Goal: Browse casually

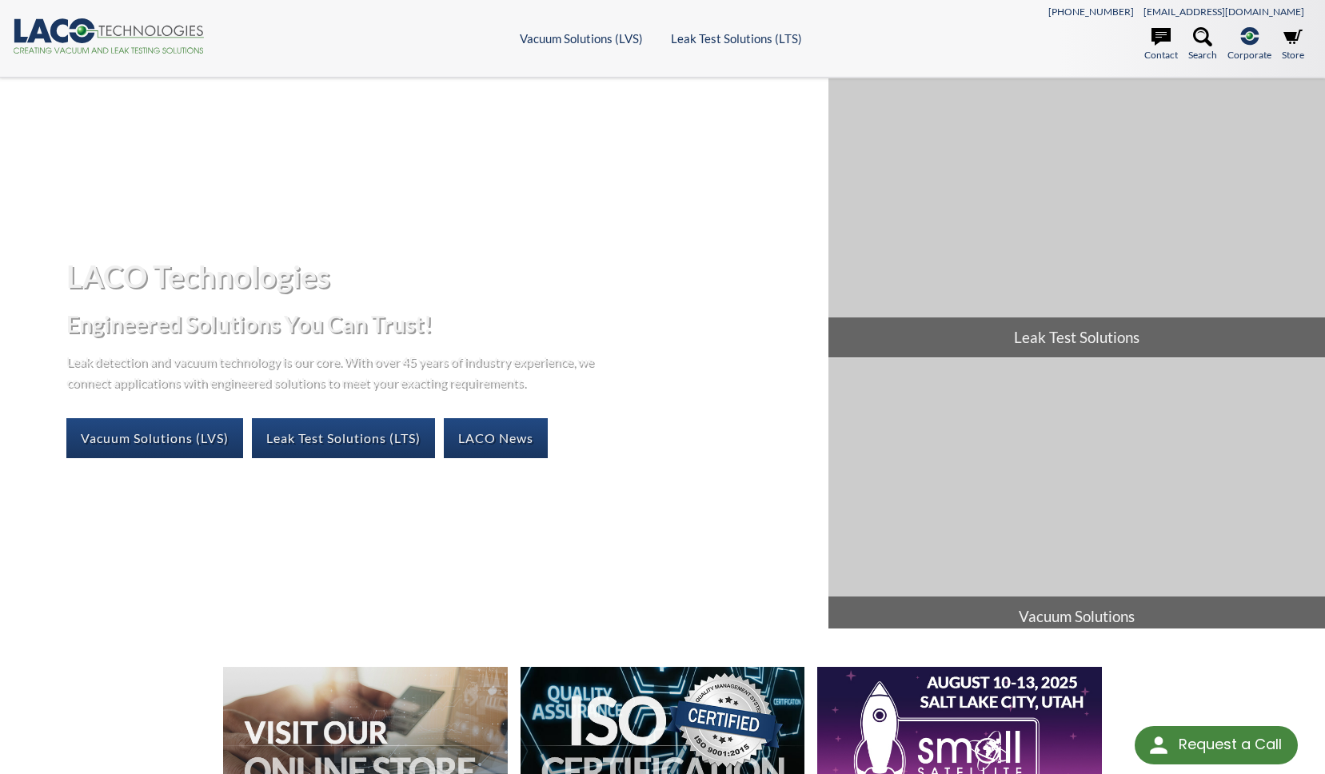
scroll to position [1193, 0]
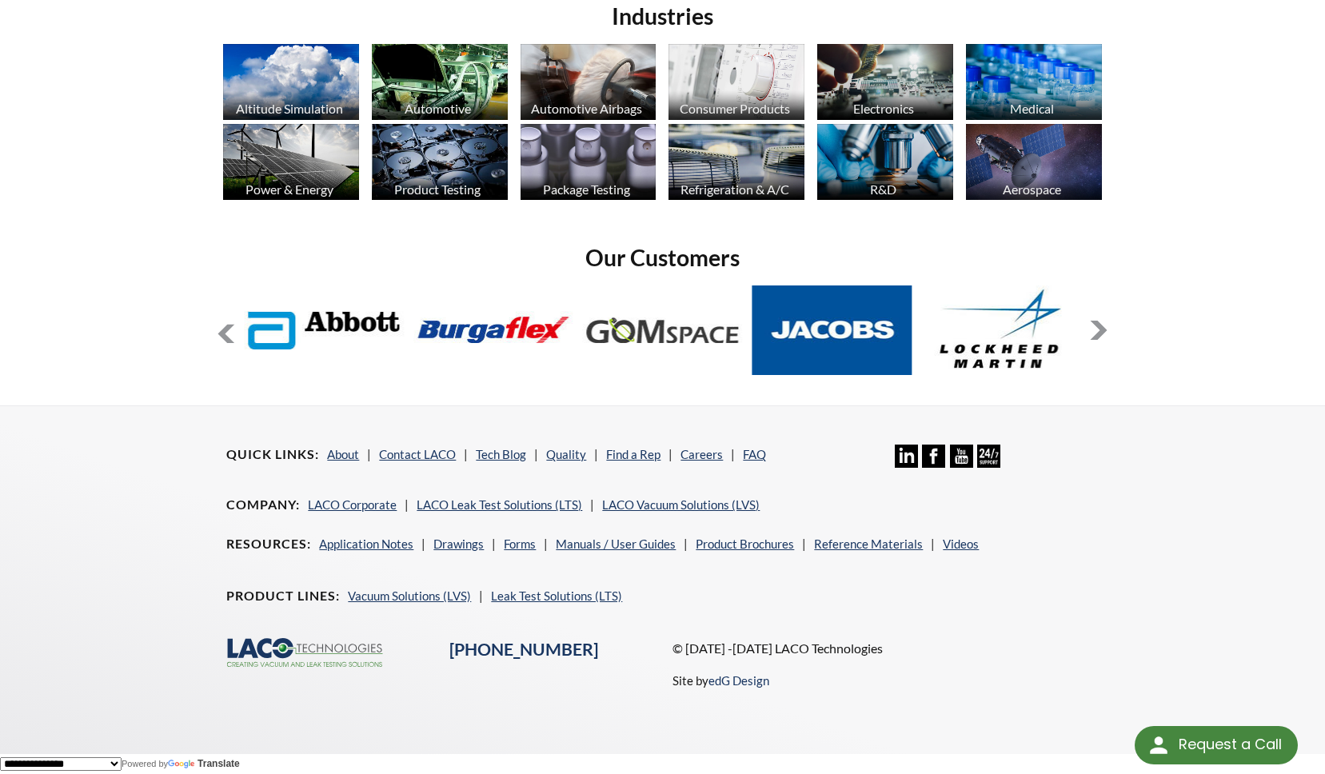
click at [1094, 329] on button at bounding box center [1098, 330] width 19 height 19
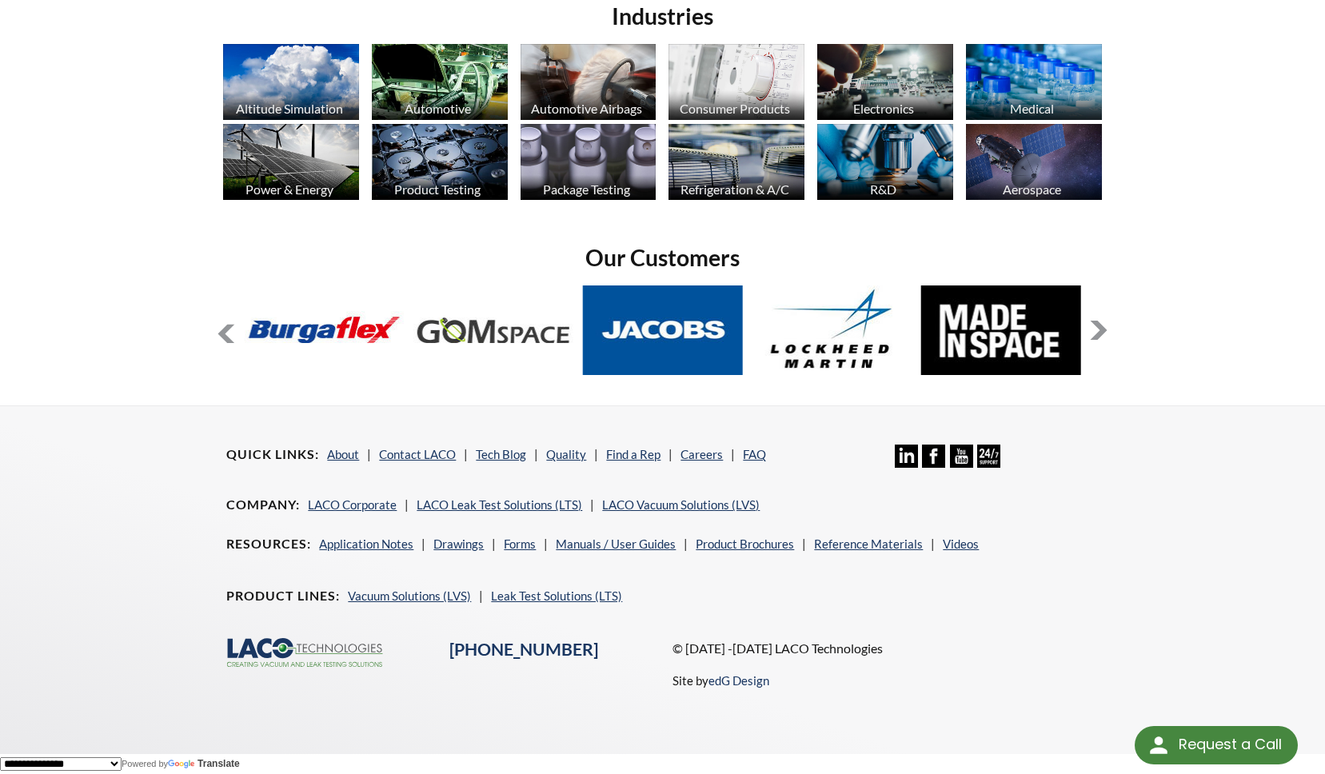
click at [1097, 330] on button at bounding box center [1098, 330] width 19 height 19
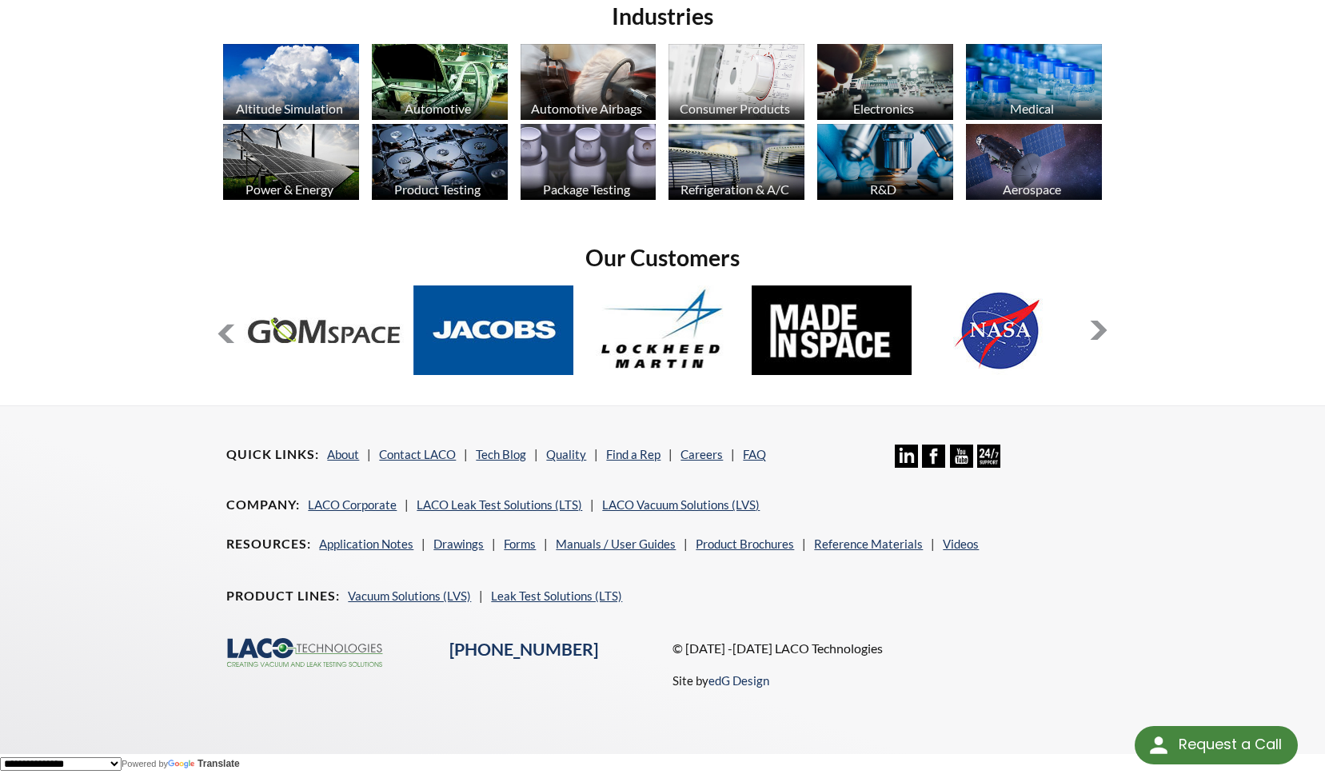
click at [1097, 330] on button at bounding box center [1098, 330] width 19 height 19
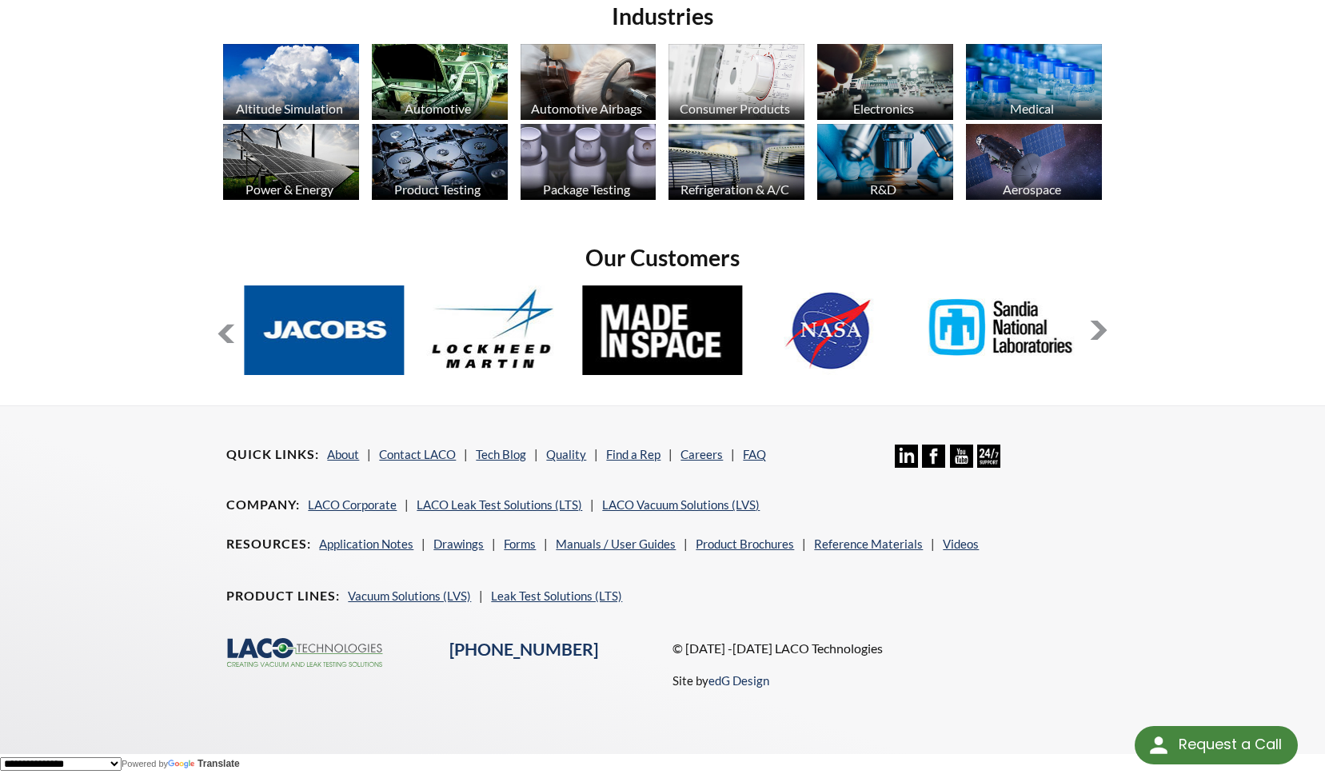
click at [1097, 330] on button at bounding box center [1098, 330] width 19 height 19
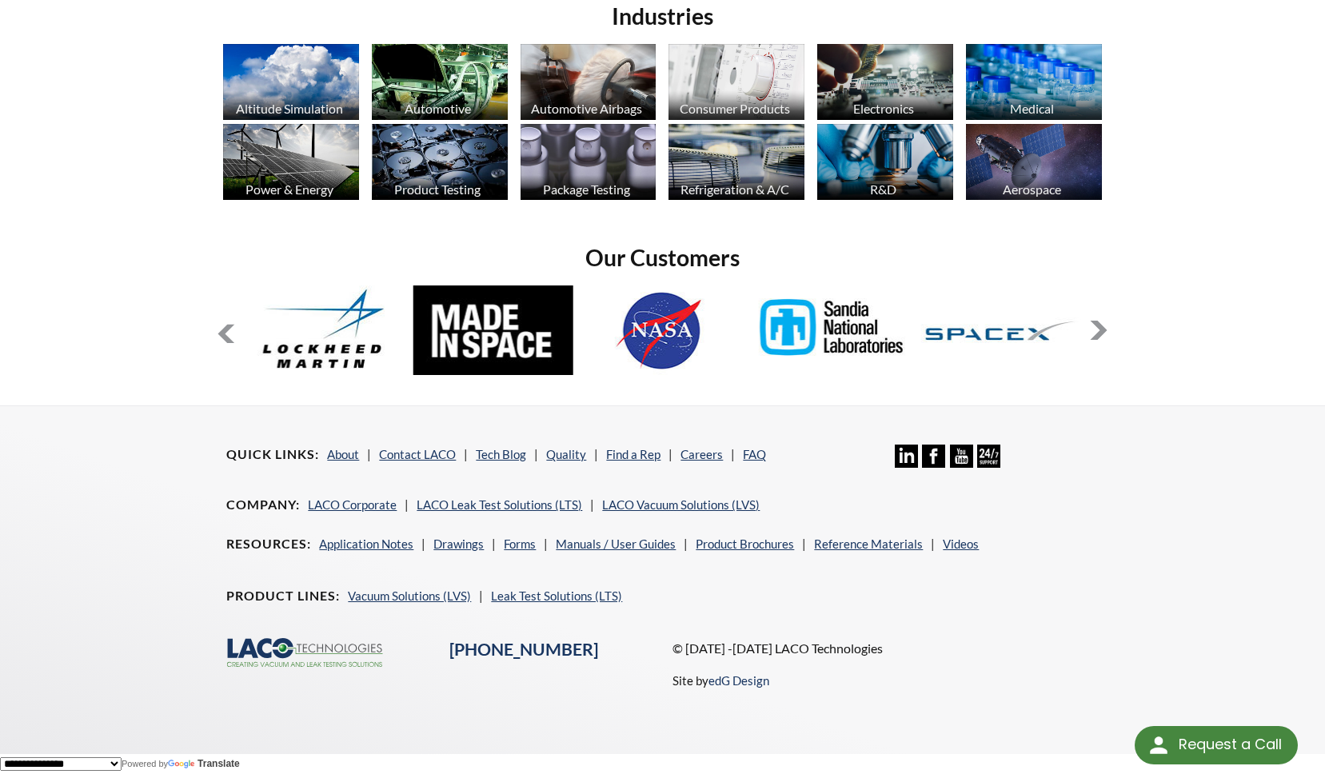
click at [1097, 330] on button at bounding box center [1098, 330] width 19 height 19
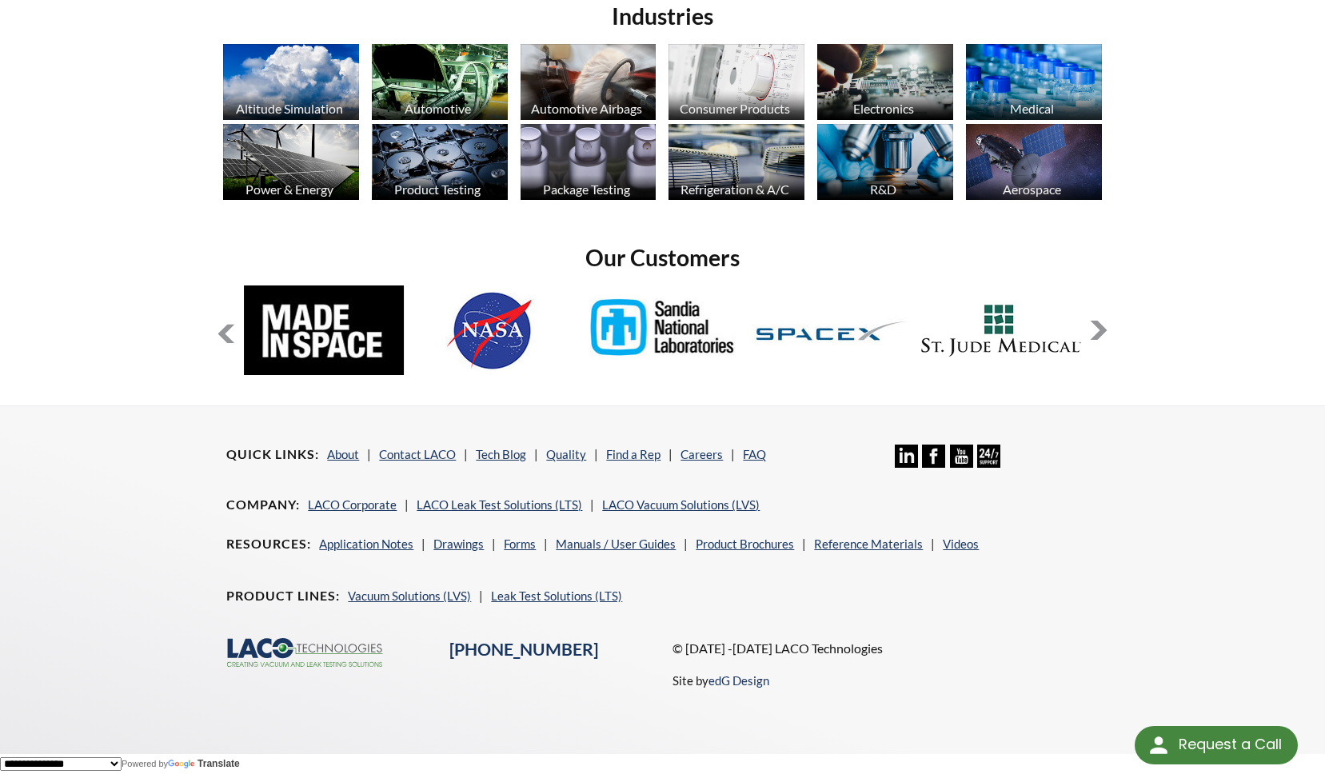
click at [1097, 330] on button at bounding box center [1098, 330] width 19 height 19
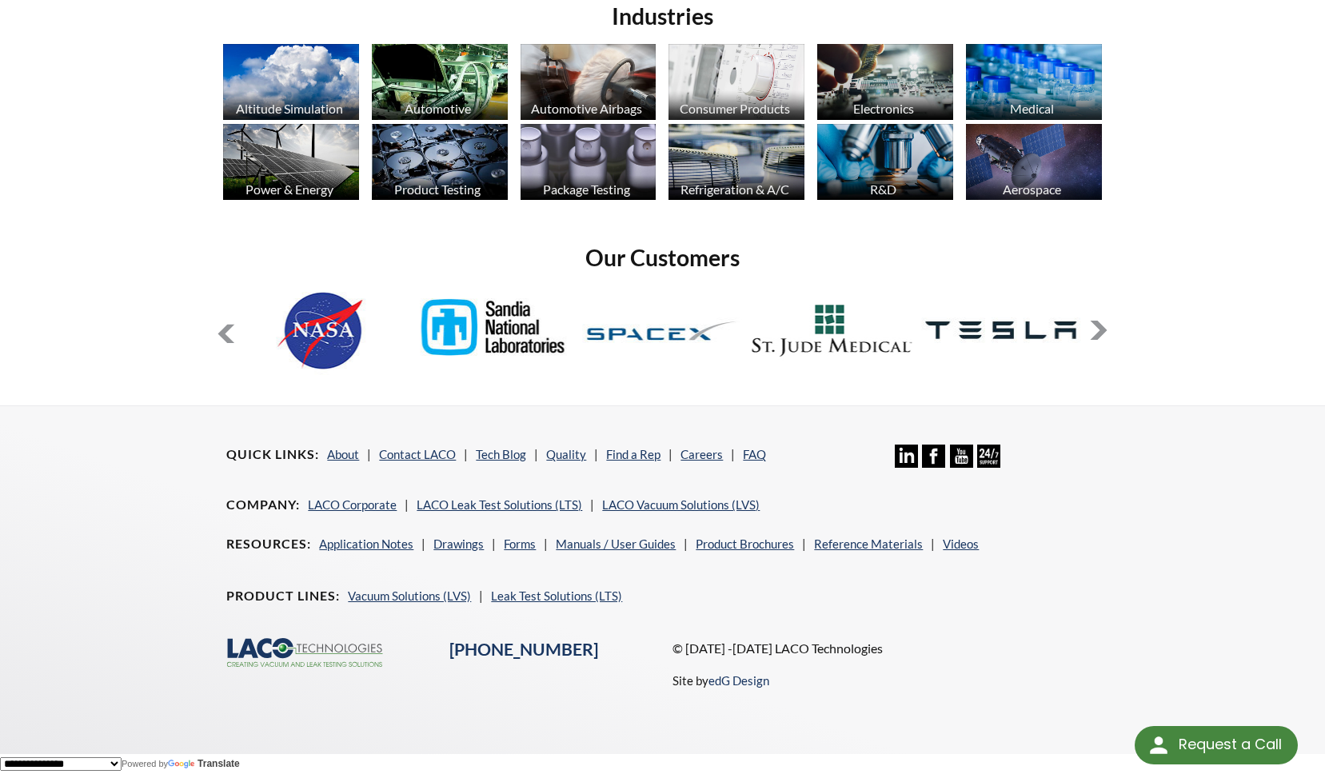
click at [628, 330] on img at bounding box center [663, 331] width 160 height 90
click at [1259, 424] on footer "Quick Links About Contact LACO Tech Blog Quality Find a Rep Careers FAQ Linkedi…" at bounding box center [662, 580] width 1325 height 349
click at [241, 328] on div "slide 14 to 18 of 12" at bounding box center [662, 333] width 891 height 94
click at [234, 331] on button at bounding box center [226, 334] width 19 height 19
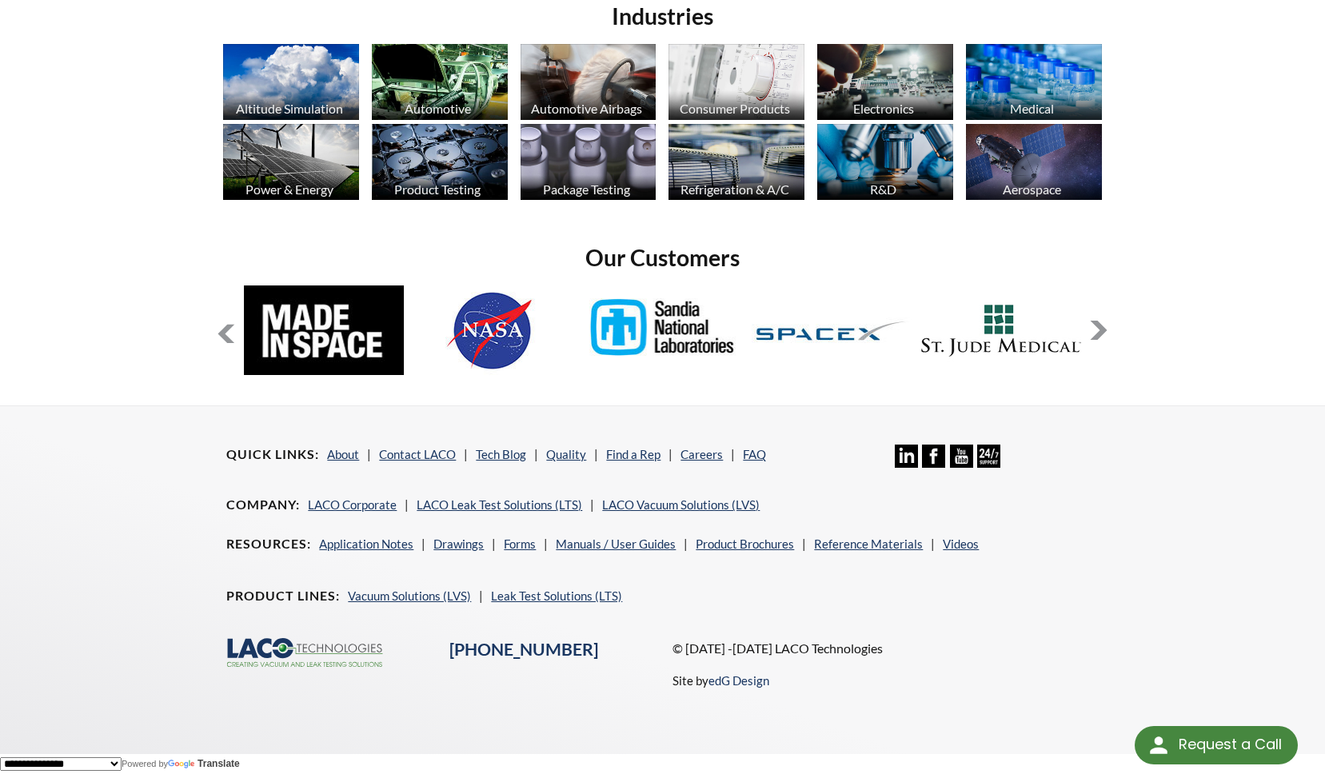
click at [231, 332] on button at bounding box center [226, 334] width 19 height 19
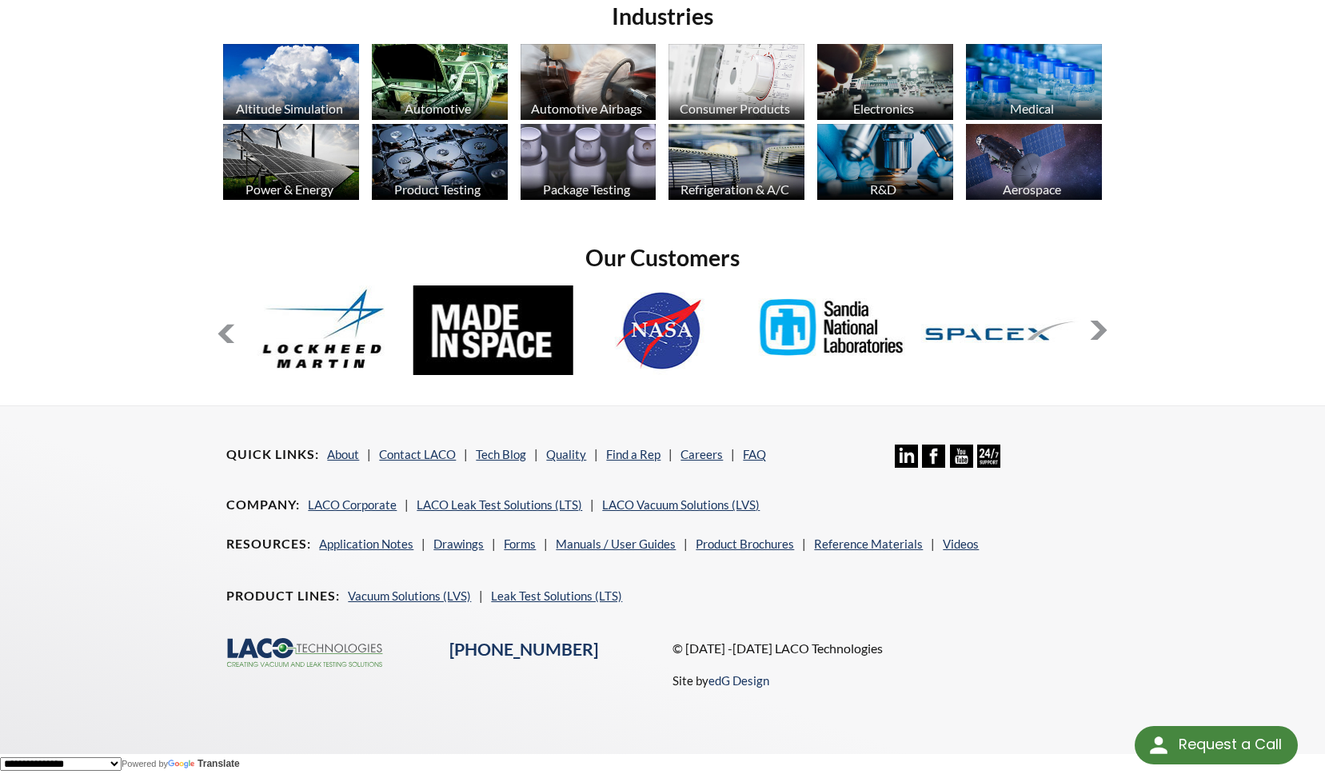
click at [231, 332] on button at bounding box center [226, 334] width 19 height 19
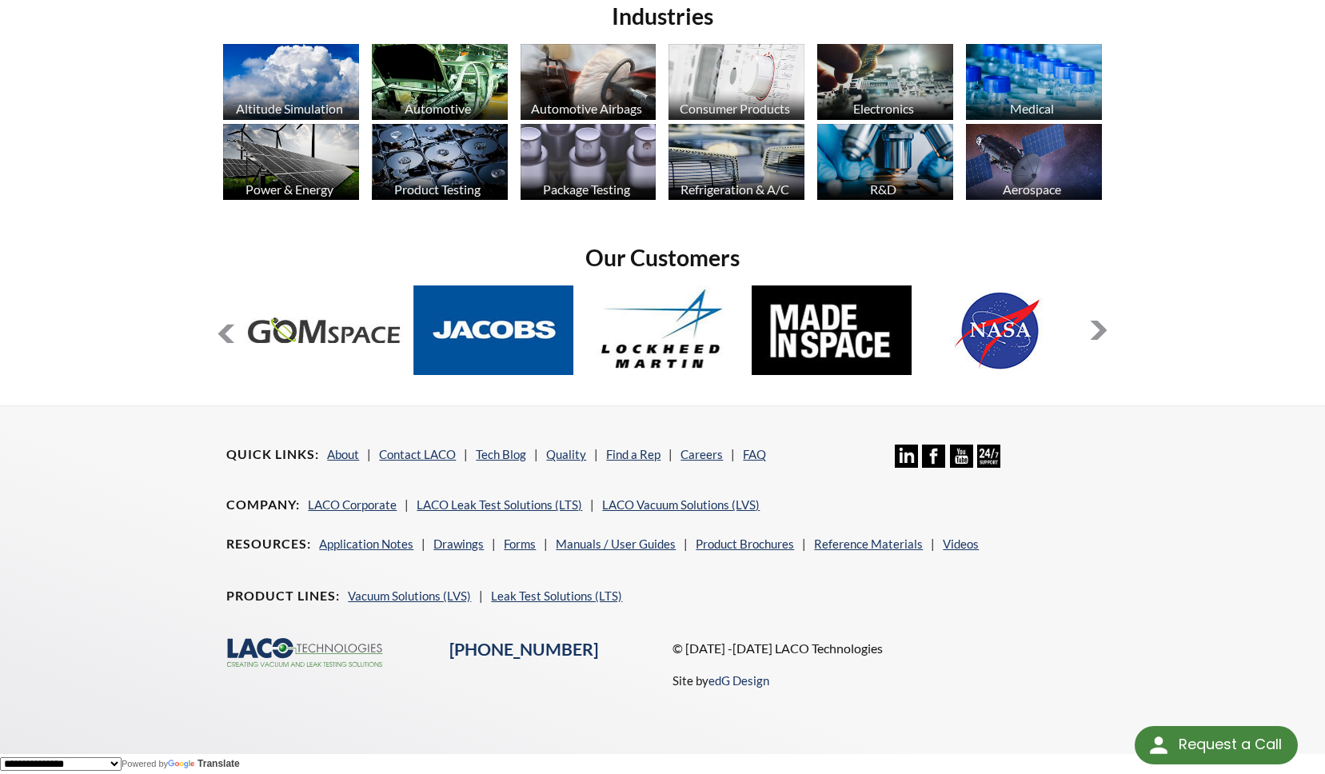
click at [231, 332] on button at bounding box center [226, 334] width 19 height 19
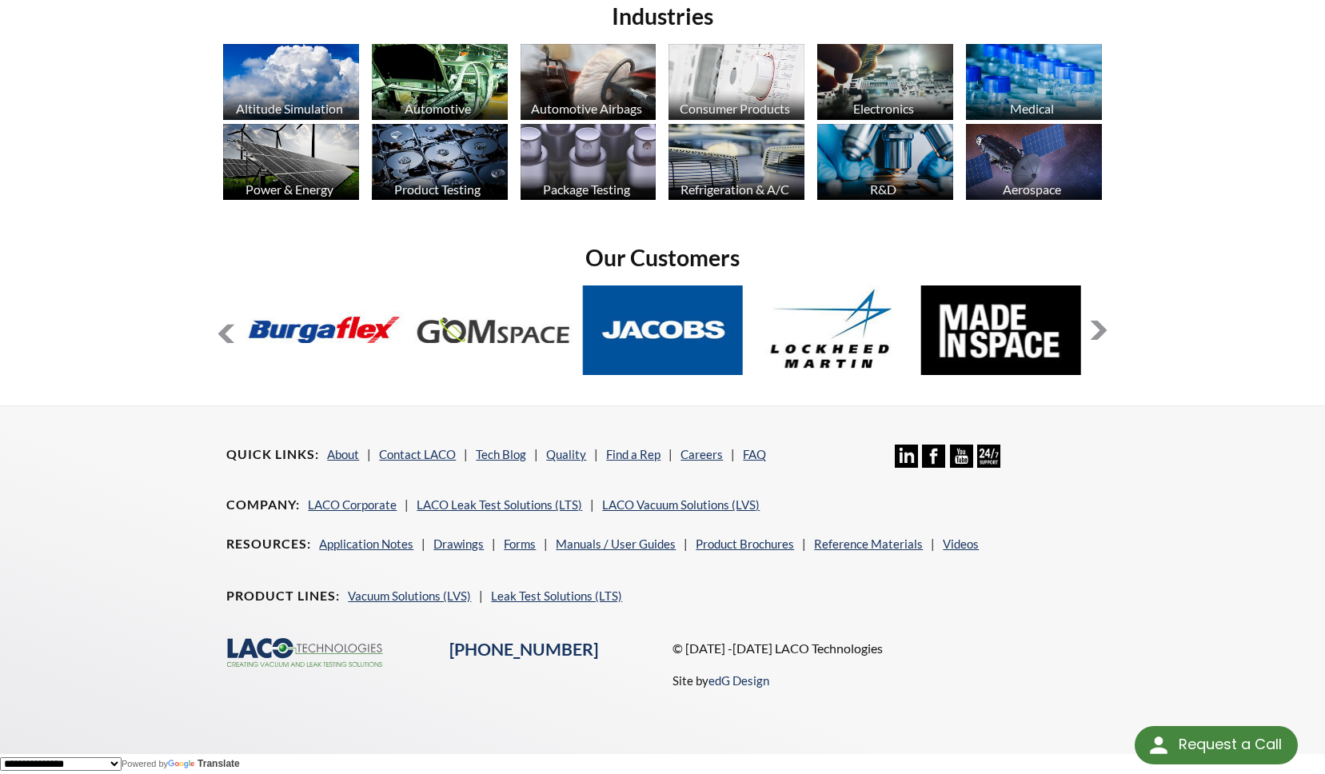
click at [231, 332] on button at bounding box center [226, 334] width 19 height 19
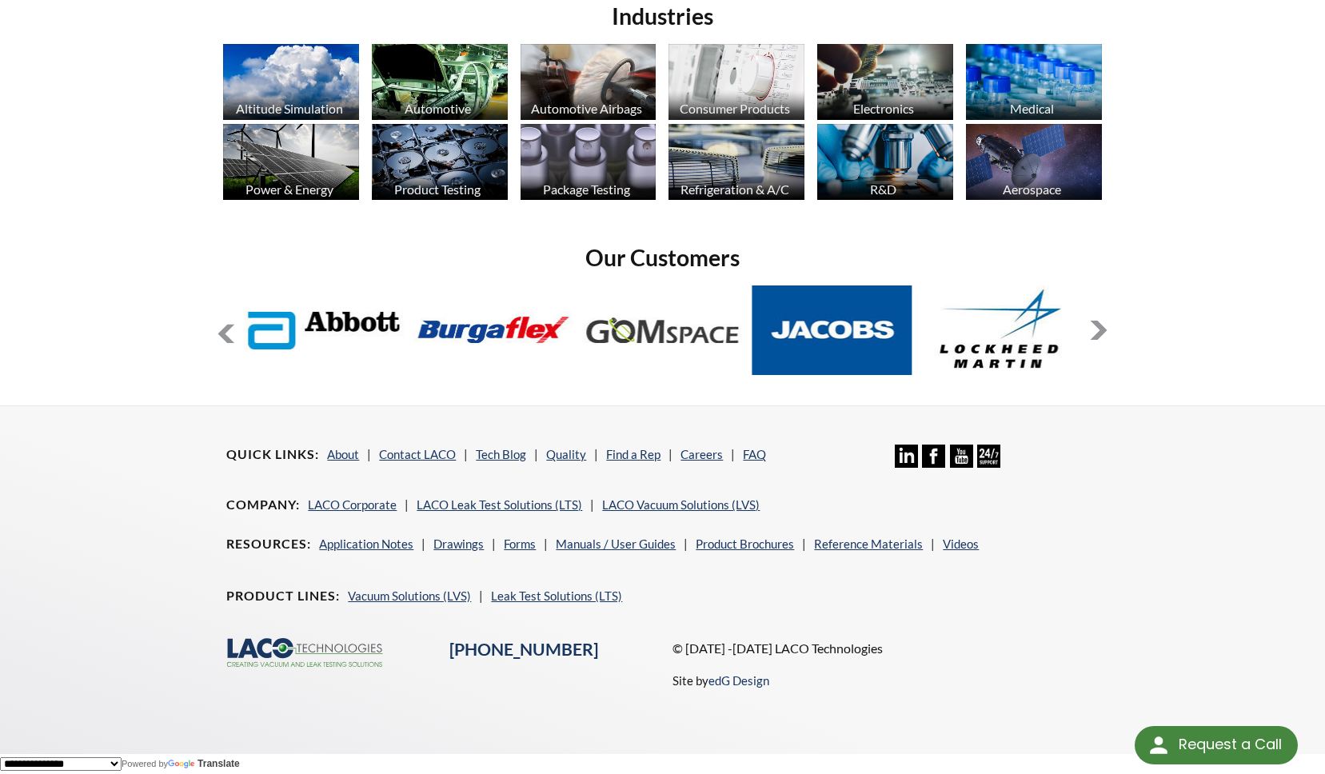
click at [231, 332] on button at bounding box center [226, 334] width 19 height 19
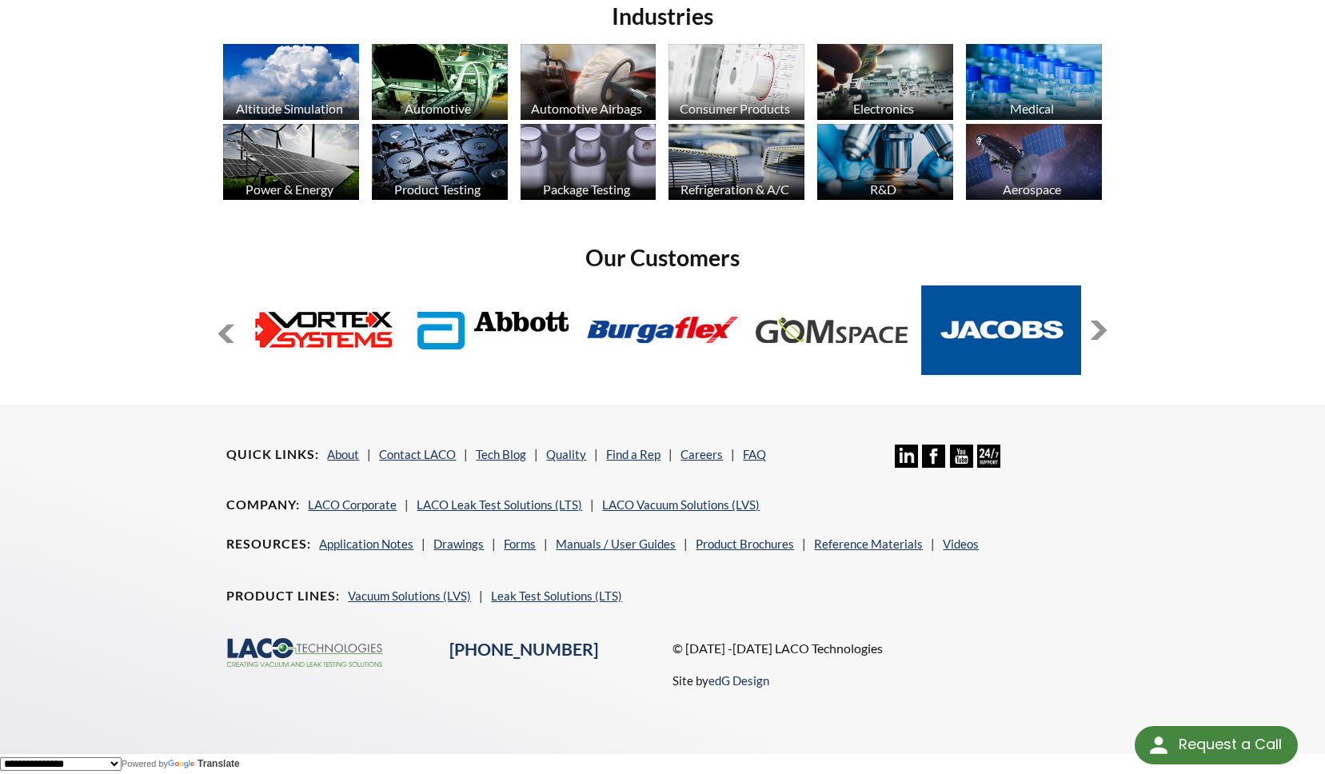
click at [231, 332] on button at bounding box center [226, 334] width 19 height 19
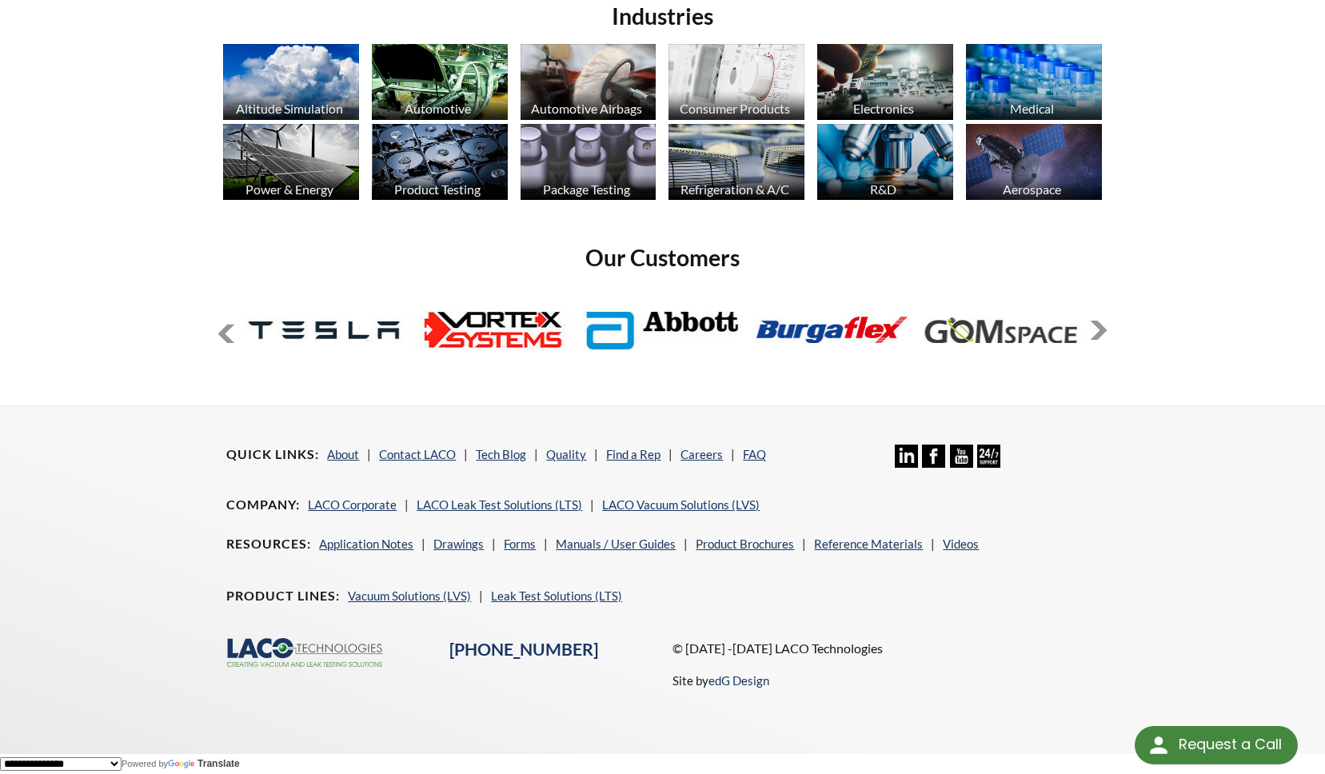
click at [231, 332] on button at bounding box center [226, 334] width 19 height 19
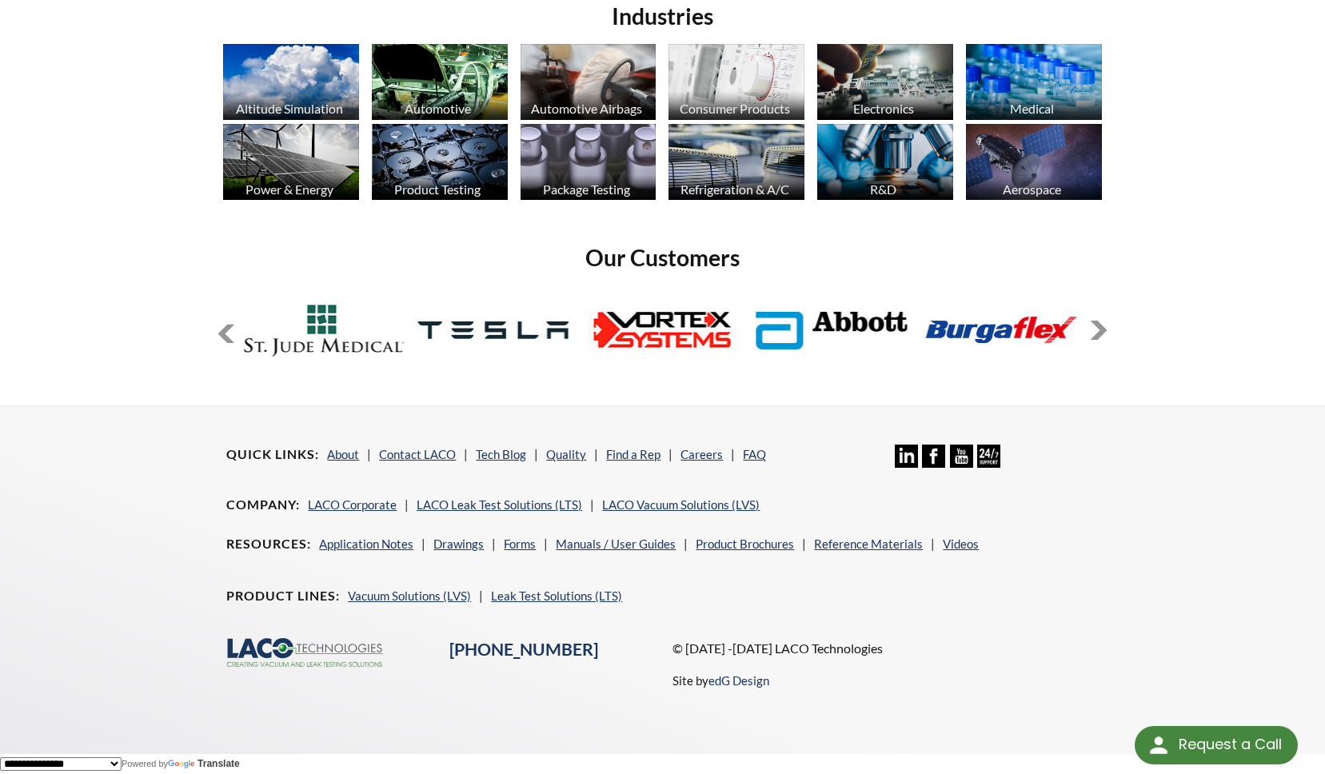
click at [231, 332] on button at bounding box center [226, 334] width 19 height 19
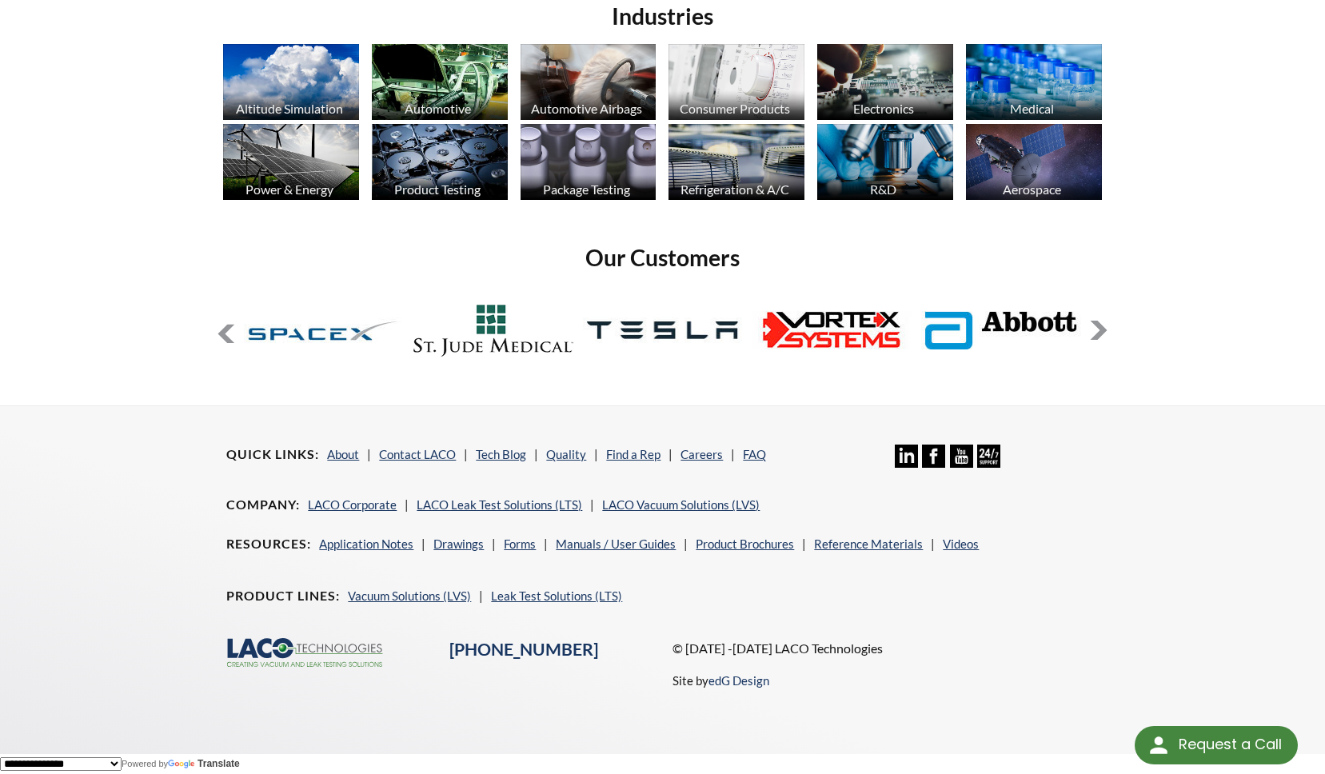
click at [231, 332] on button at bounding box center [226, 334] width 19 height 19
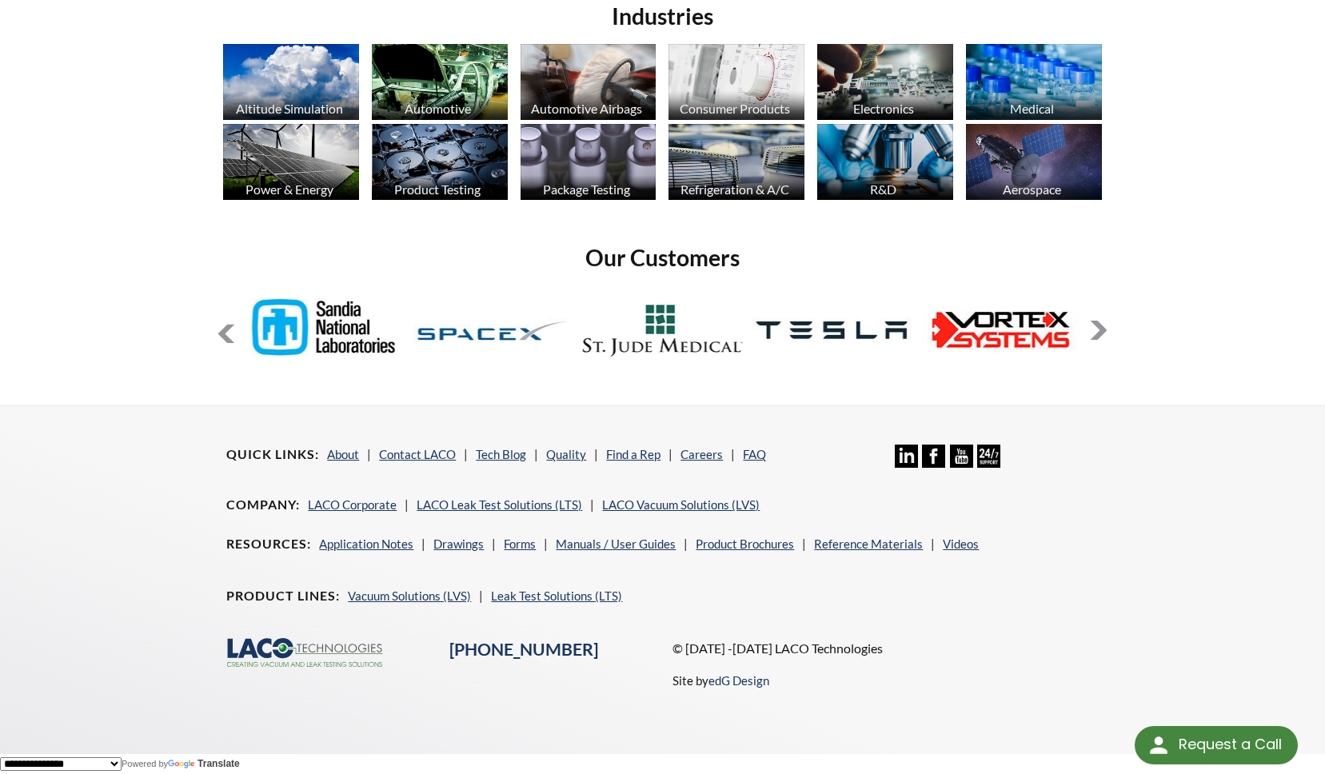
click at [231, 332] on button at bounding box center [226, 334] width 19 height 19
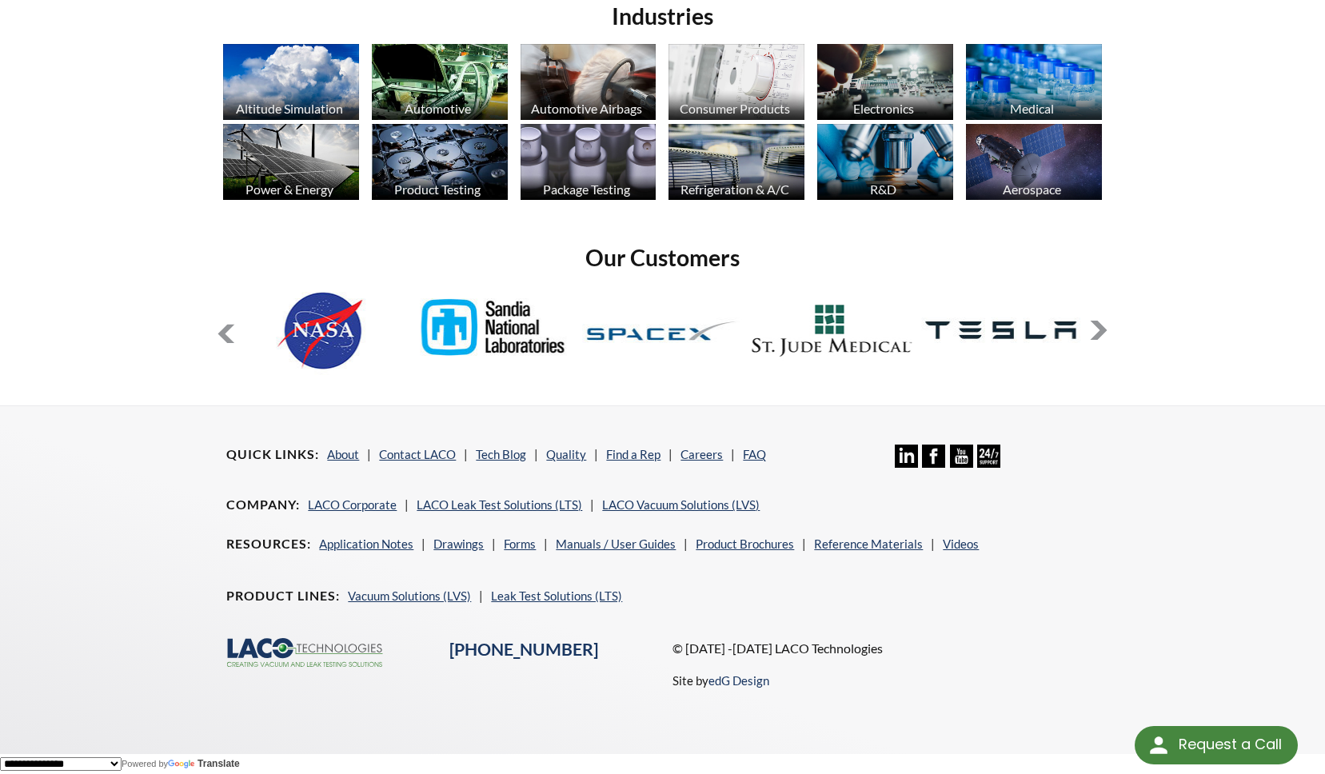
click at [231, 332] on button at bounding box center [226, 334] width 19 height 19
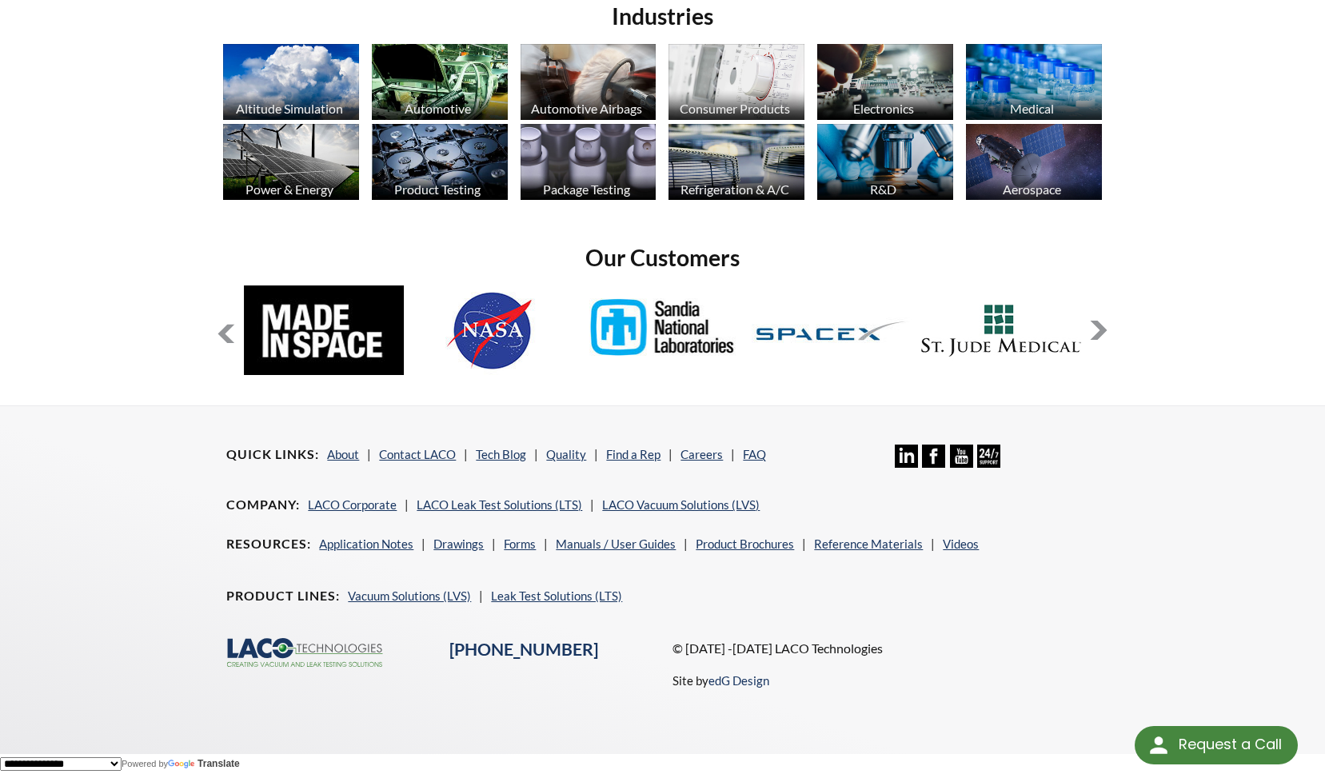
click at [231, 332] on button at bounding box center [226, 334] width 19 height 19
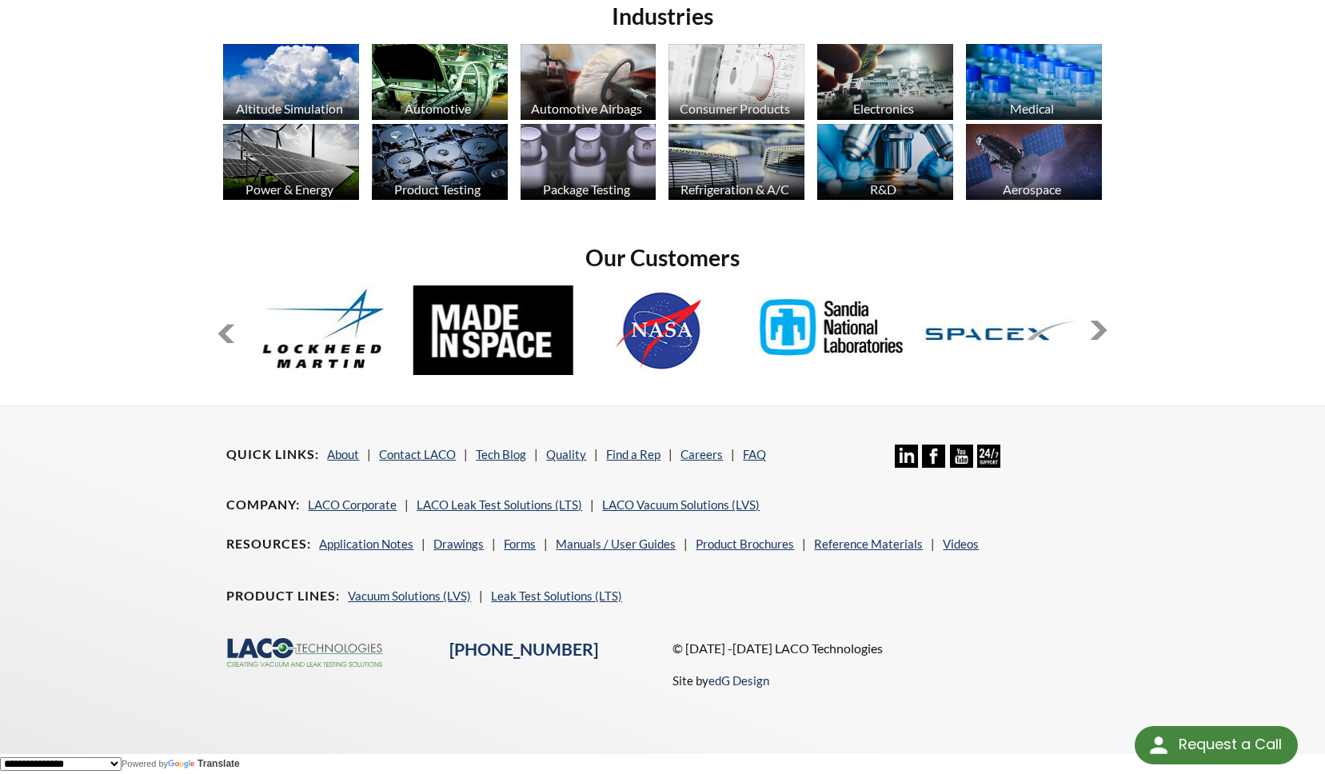
click at [231, 332] on button at bounding box center [226, 334] width 19 height 19
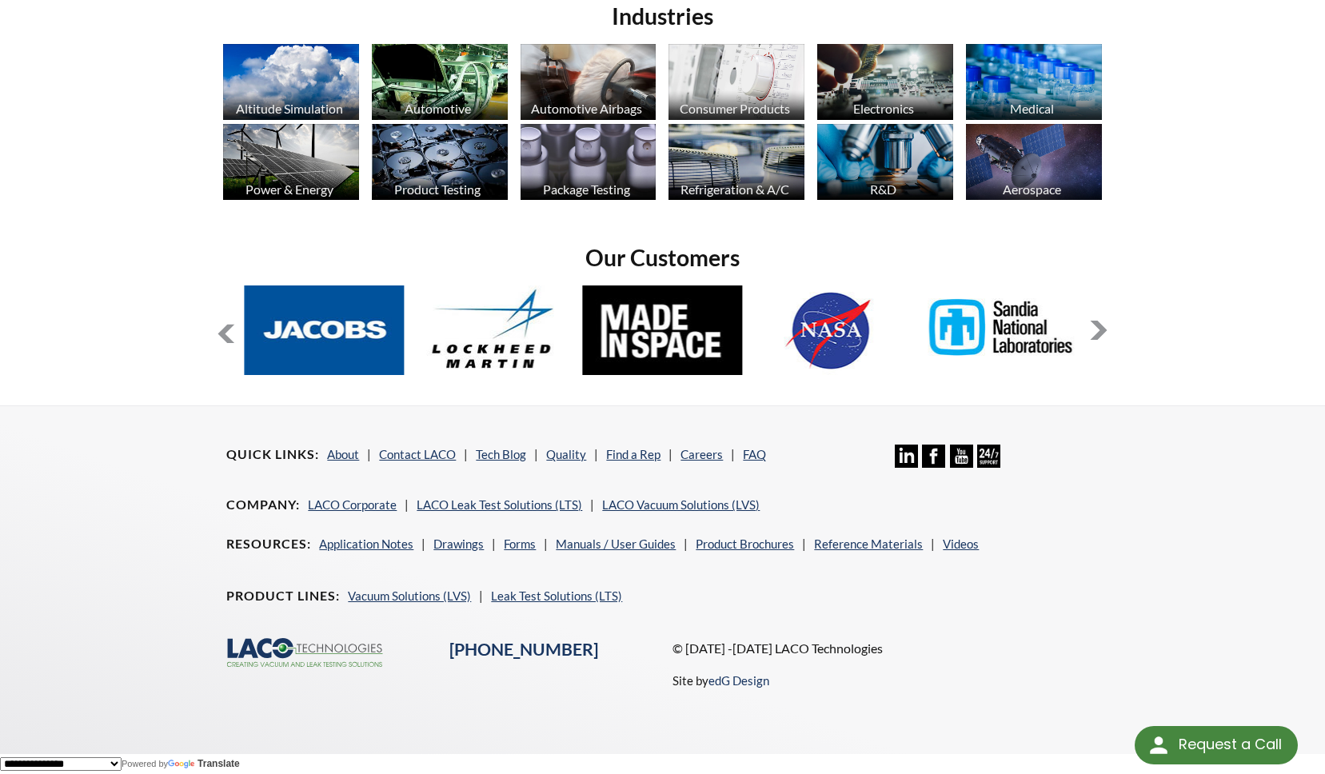
click at [1083, 319] on div "slide 11 to 15 of 12" at bounding box center [662, 333] width 891 height 94
click at [1101, 326] on button at bounding box center [1098, 330] width 19 height 19
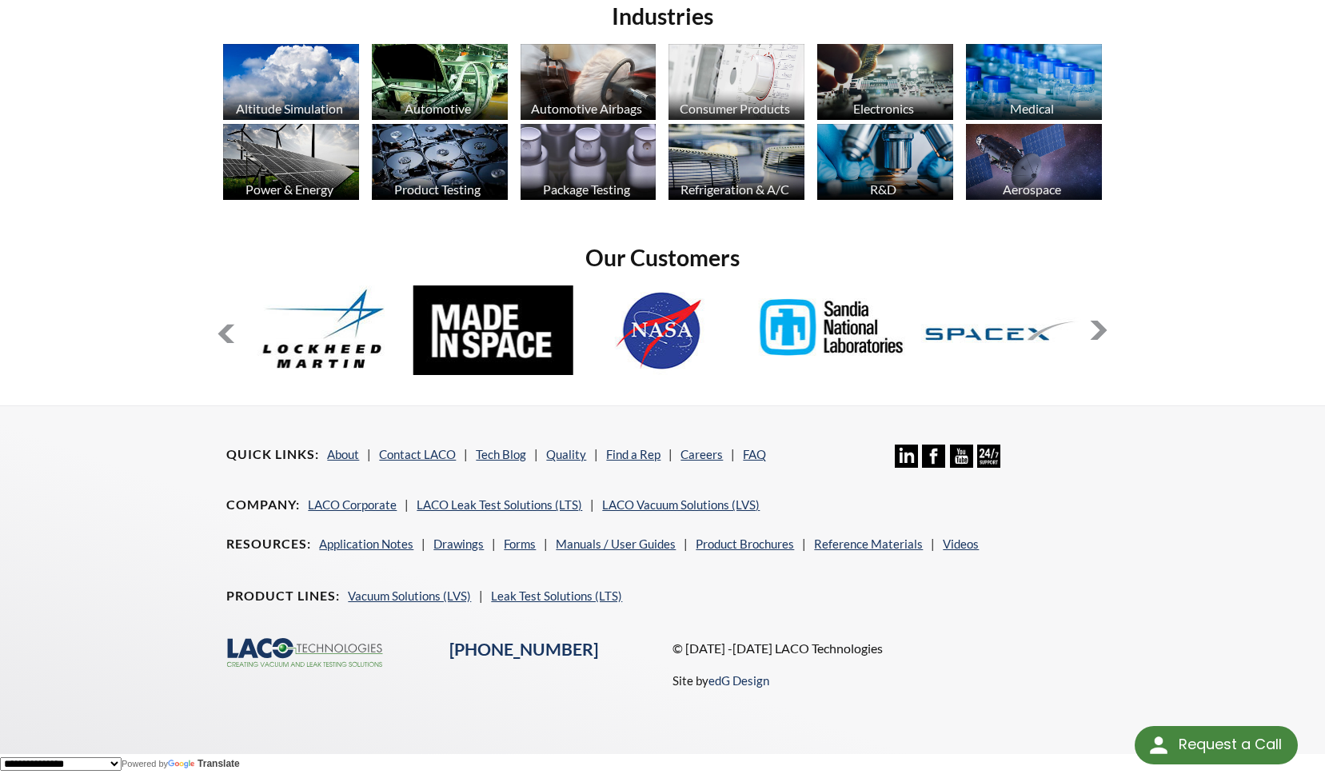
click at [1101, 323] on button at bounding box center [1098, 330] width 19 height 19
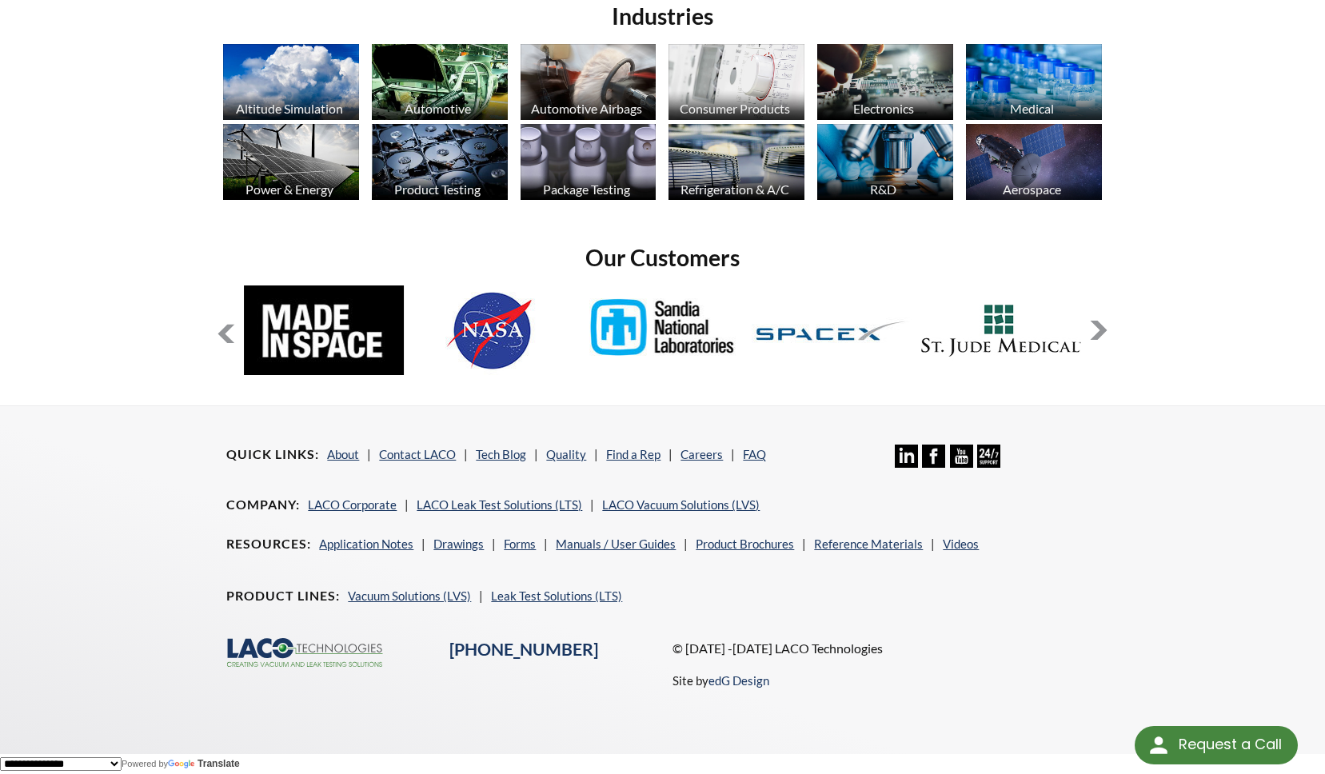
click at [1101, 334] on button at bounding box center [1098, 330] width 19 height 19
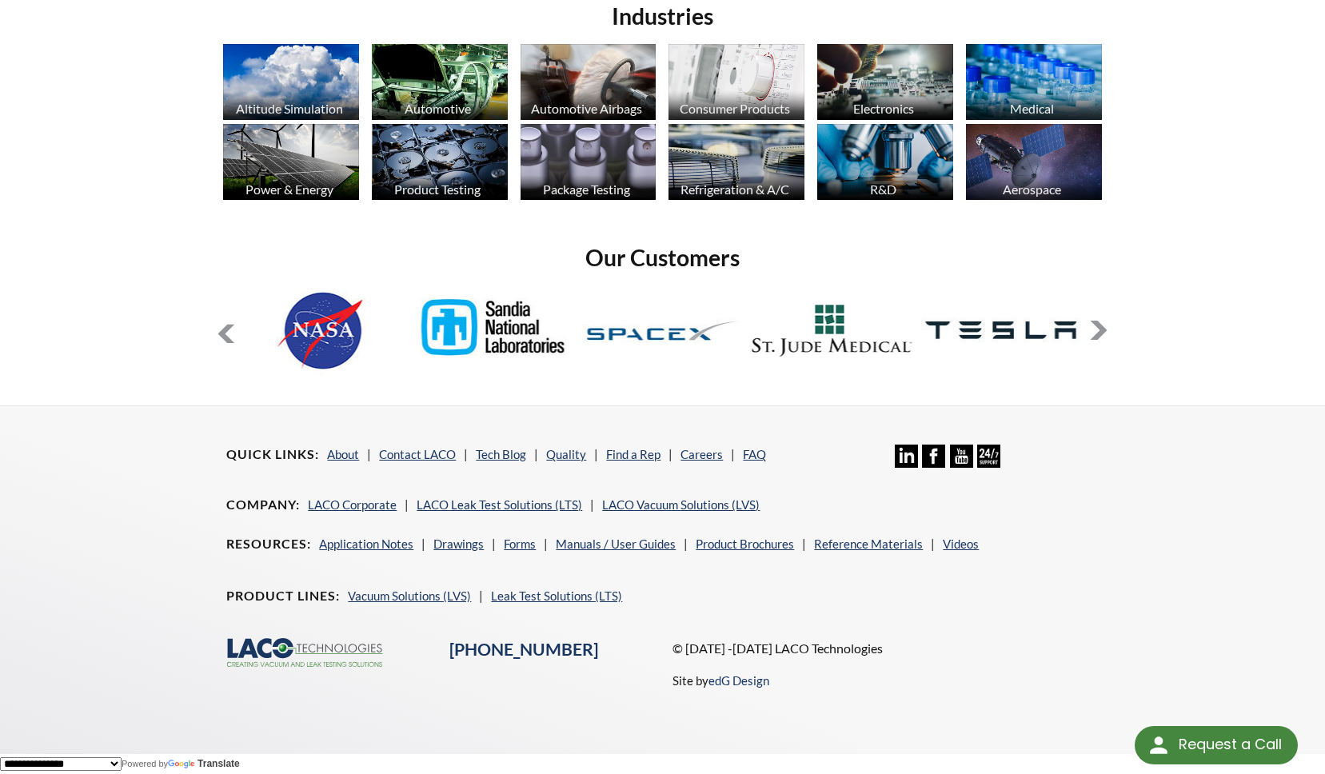
click at [1102, 332] on button at bounding box center [1098, 330] width 19 height 19
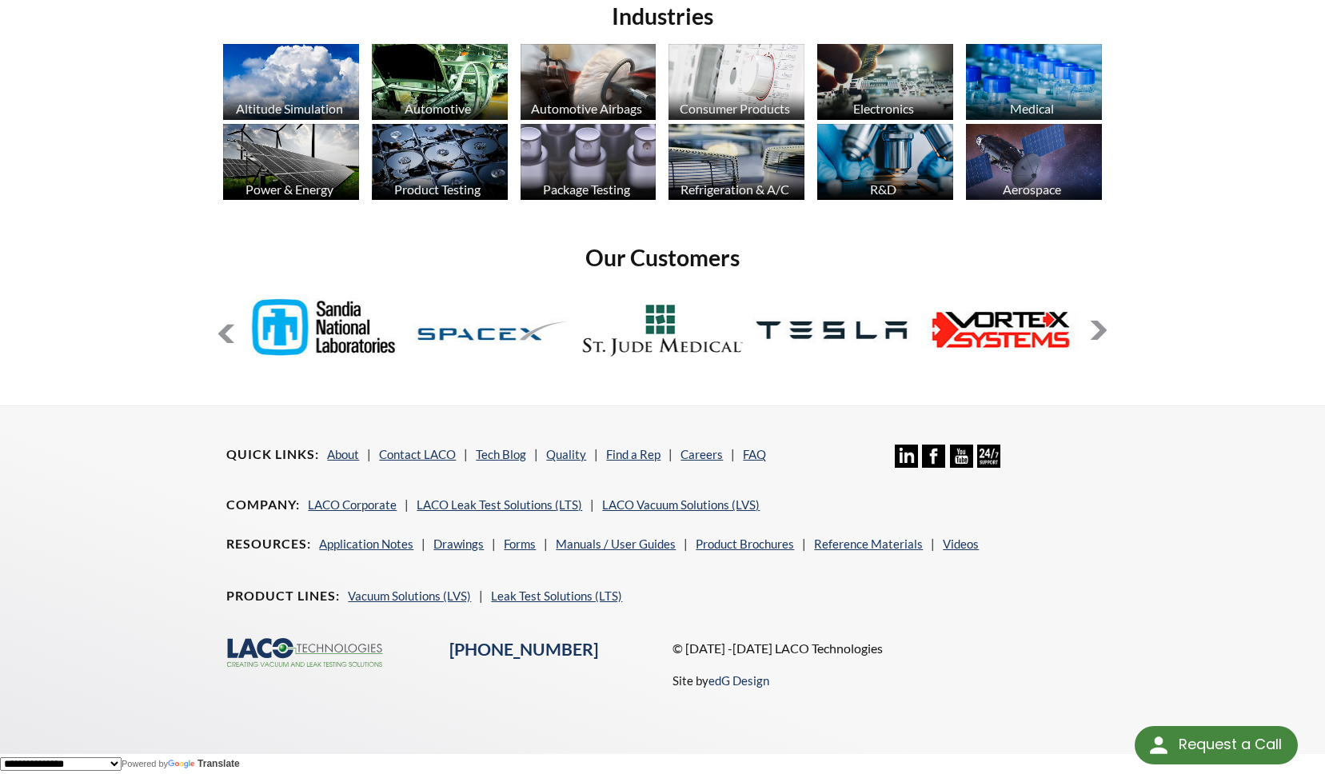
click at [1104, 332] on button at bounding box center [1098, 330] width 19 height 19
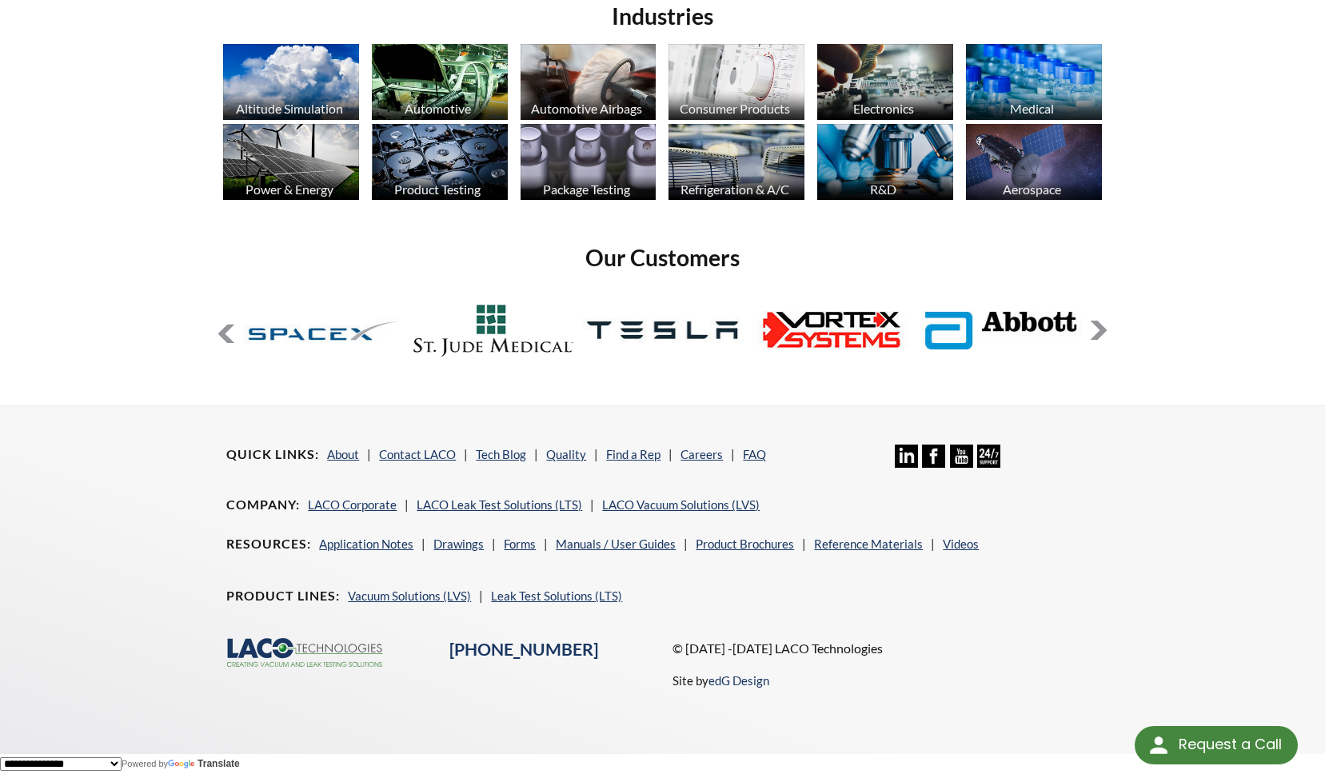
click at [1103, 330] on button at bounding box center [1098, 330] width 19 height 19
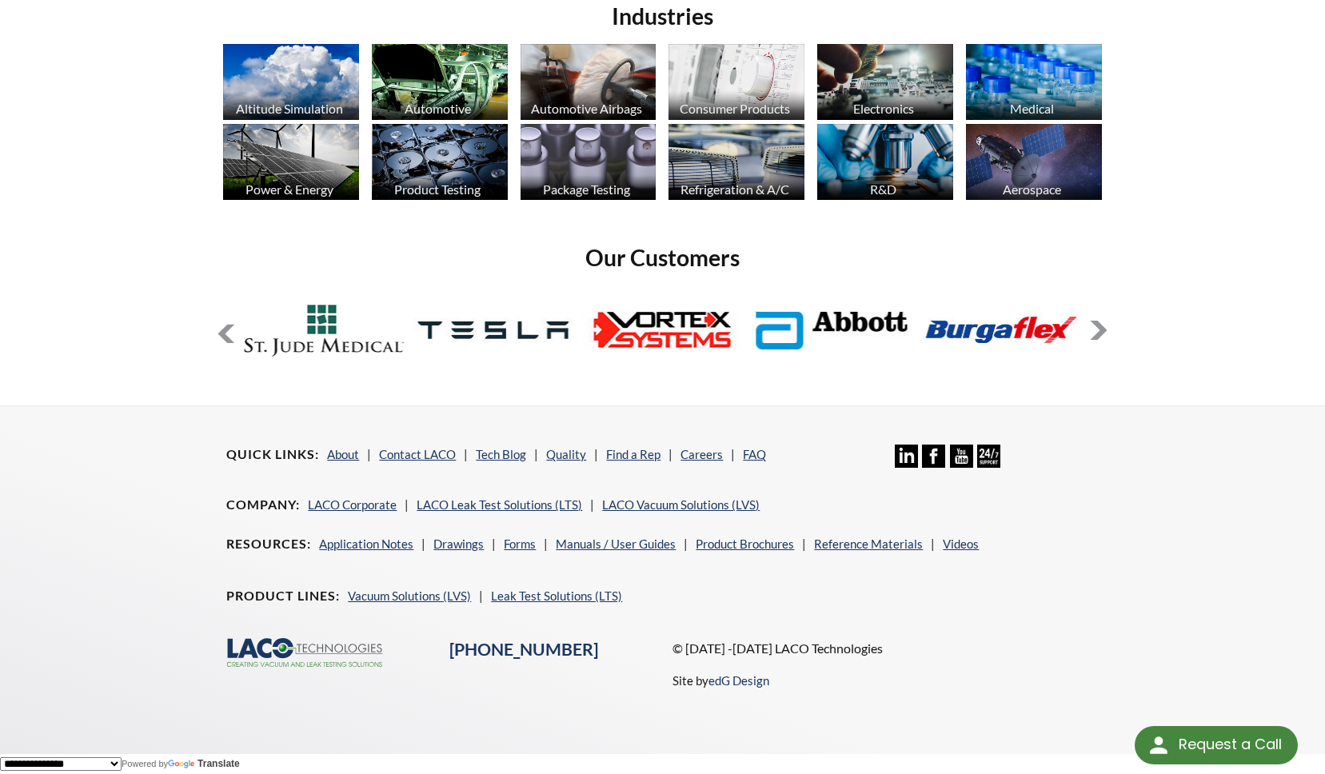
click at [1091, 332] on button at bounding box center [1098, 330] width 19 height 19
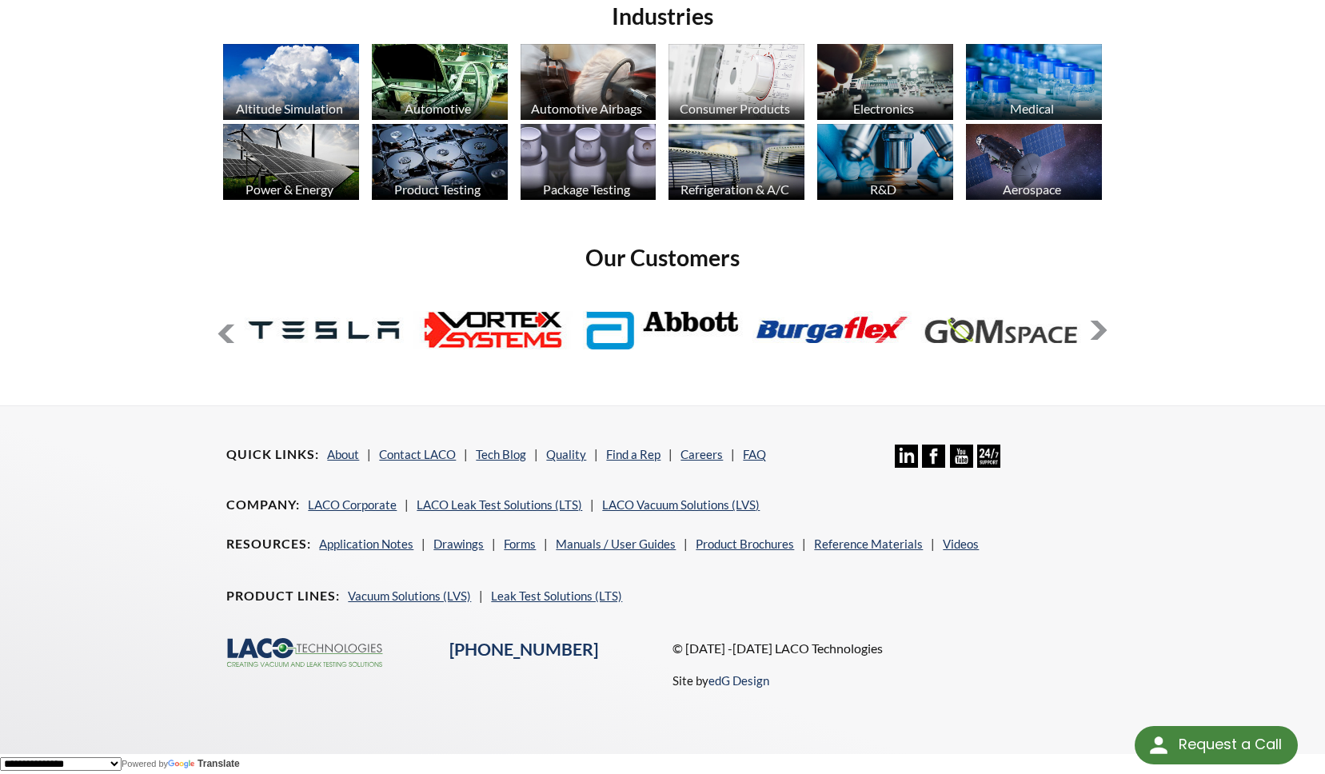
click at [1091, 332] on button at bounding box center [1098, 330] width 19 height 19
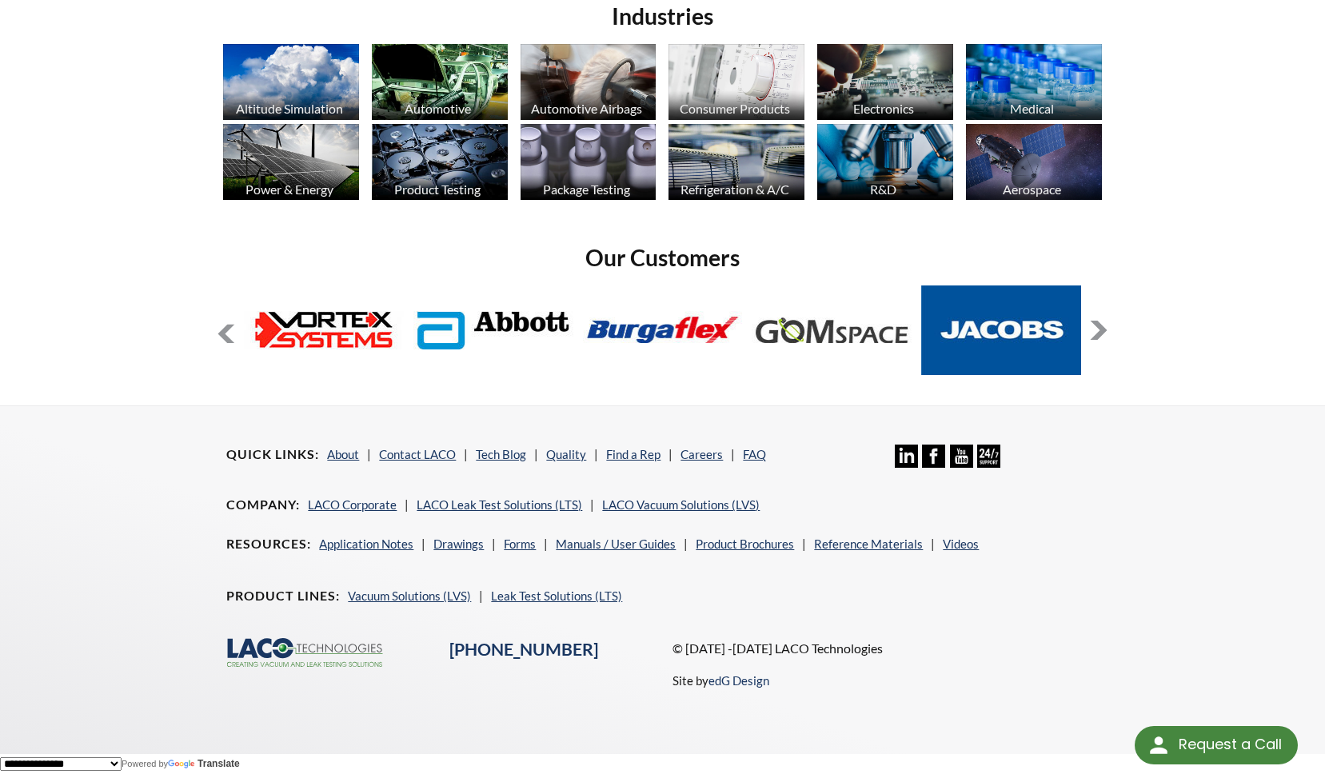
click at [1091, 332] on button at bounding box center [1098, 330] width 19 height 19
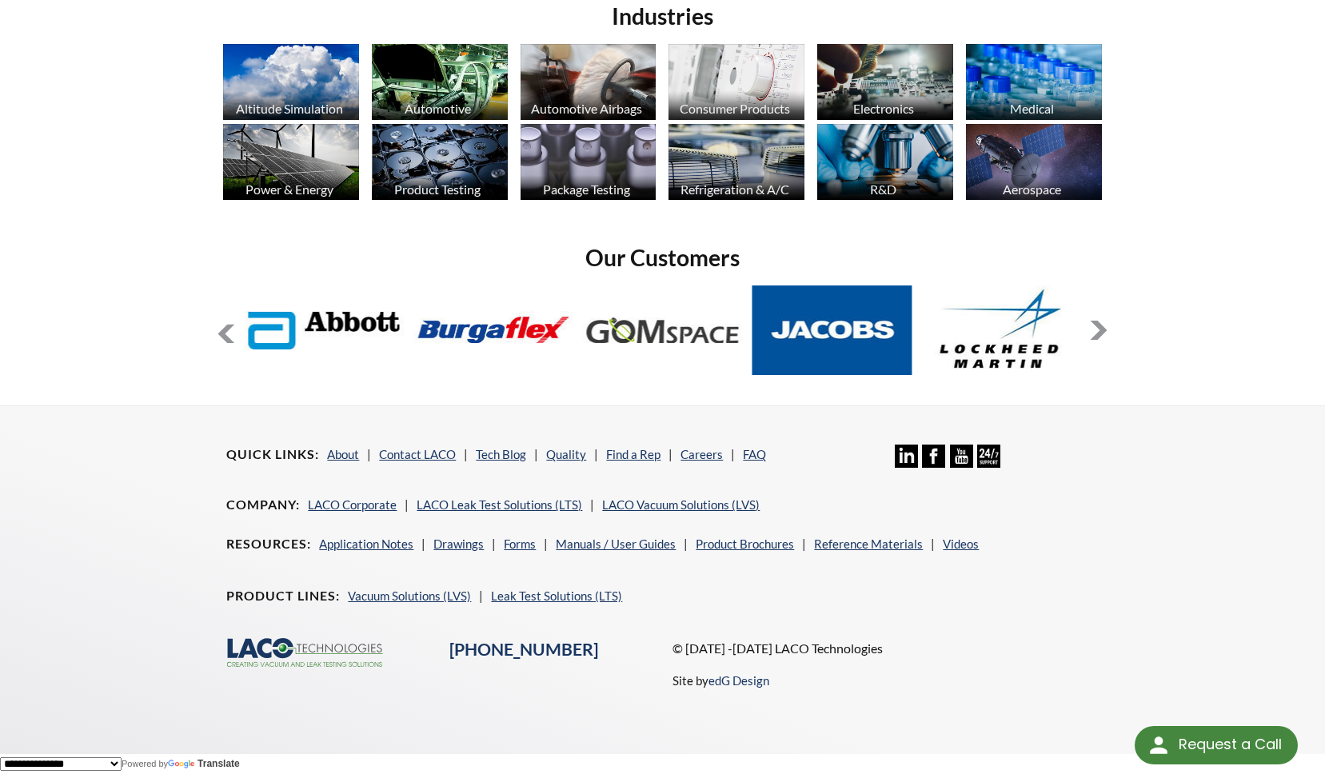
click at [1091, 332] on button at bounding box center [1098, 330] width 19 height 19
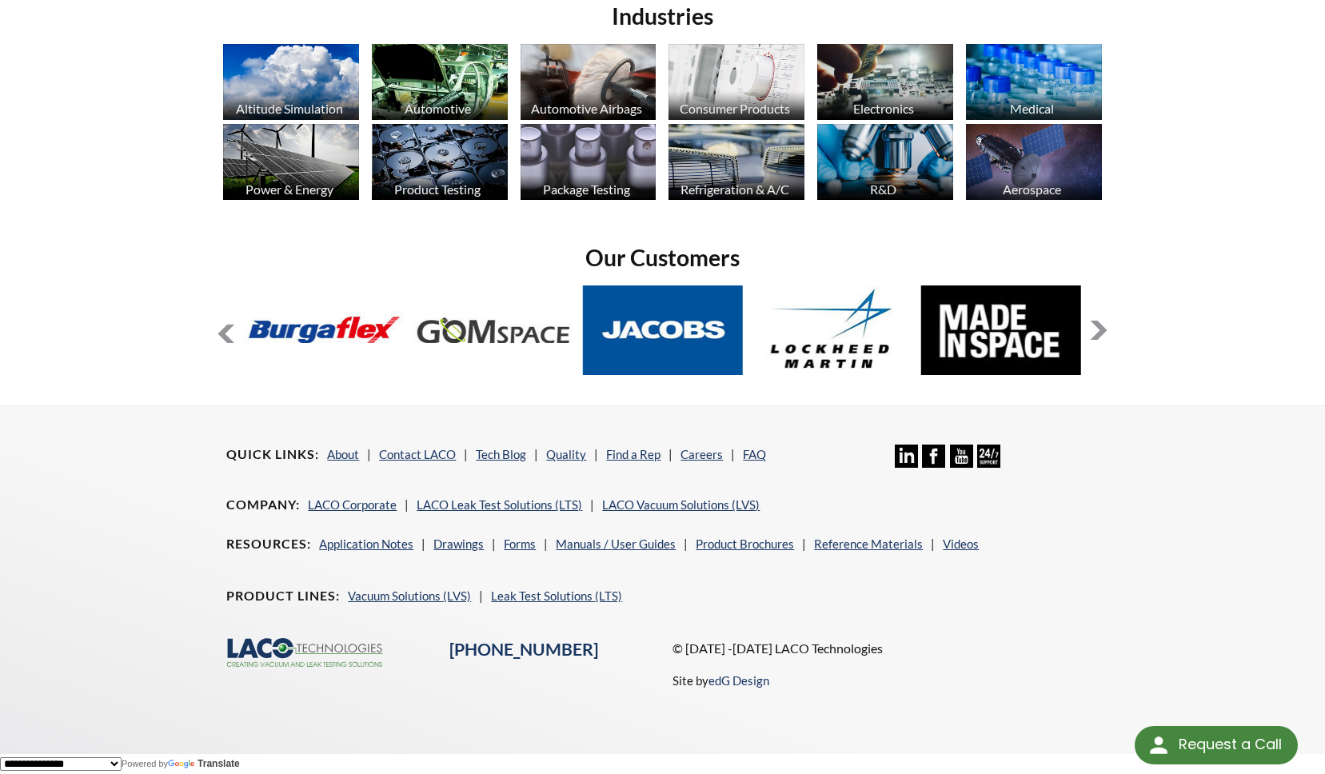
click at [1091, 332] on button at bounding box center [1098, 330] width 19 height 19
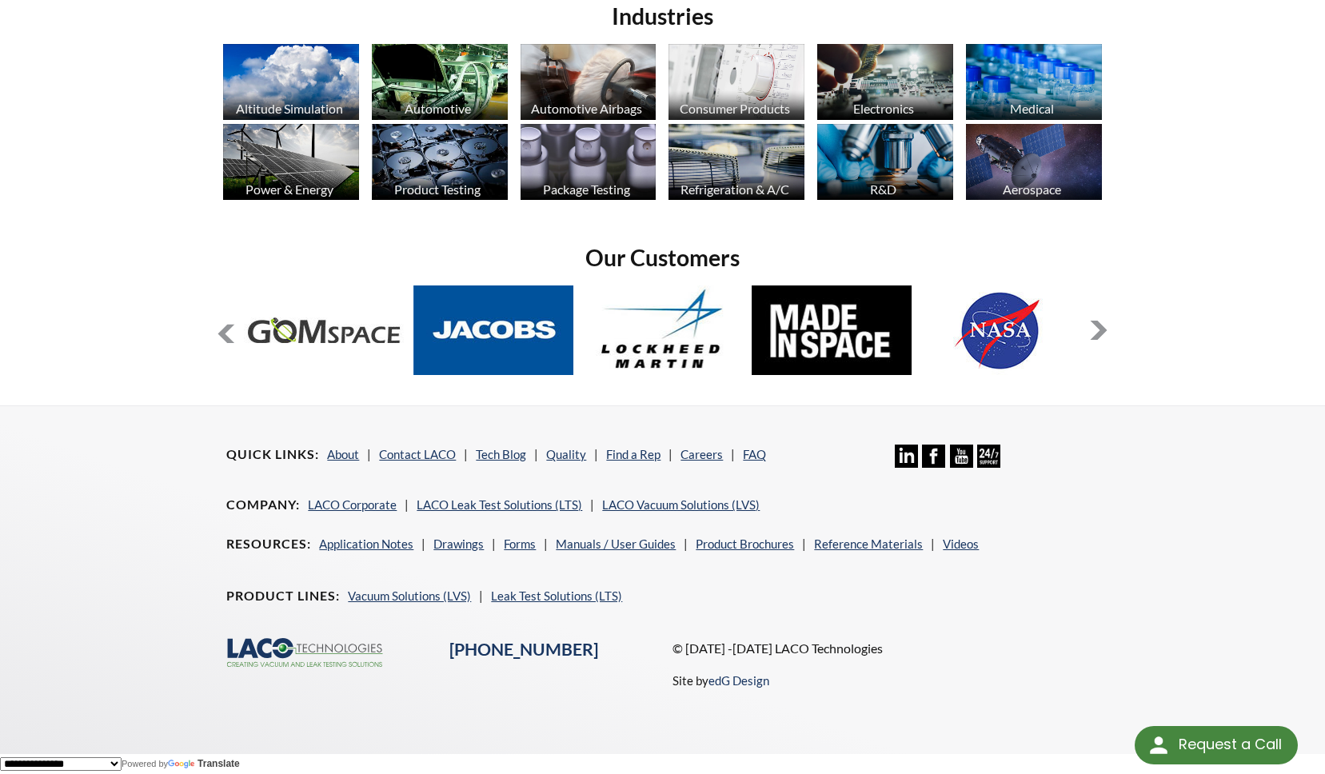
click at [1091, 332] on button at bounding box center [1098, 330] width 19 height 19
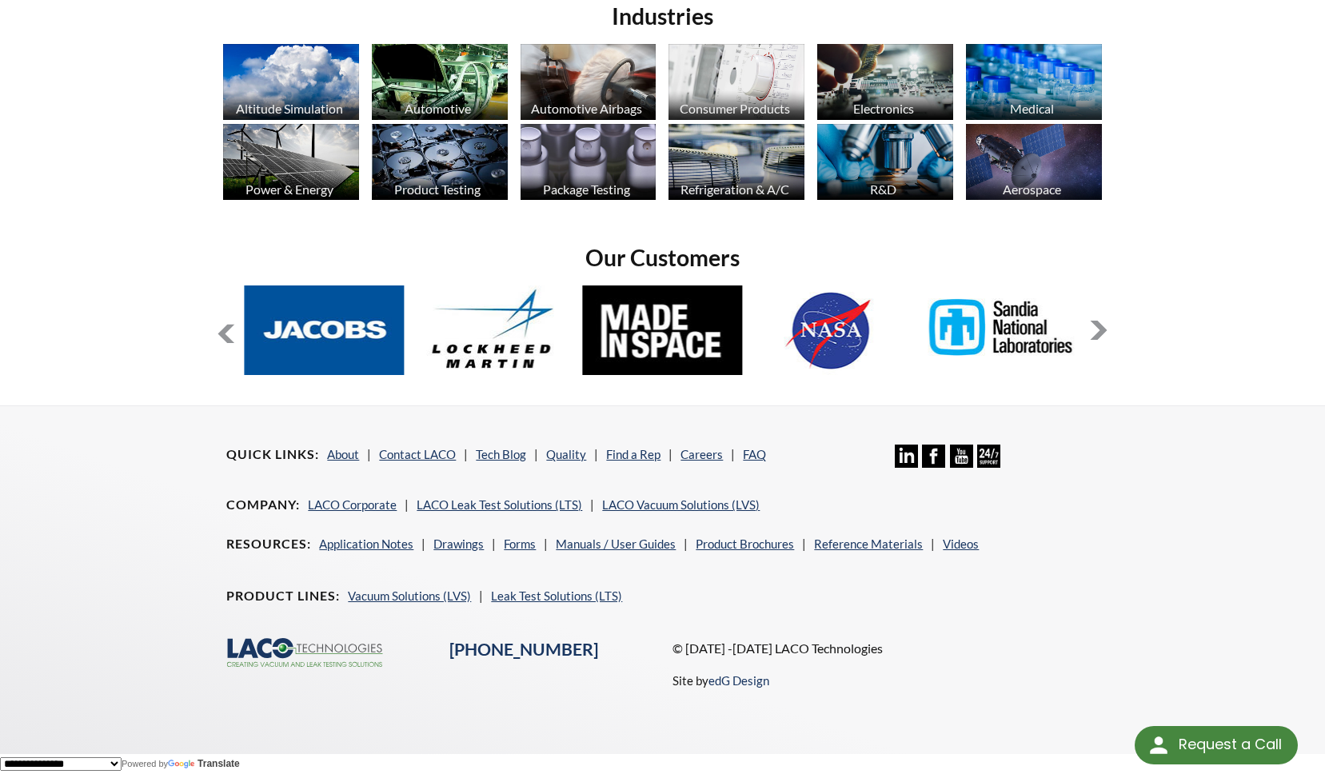
click at [1179, 496] on footer "Quick Links About Contact LACO Tech Blog Quality Find a Rep Careers FAQ Linkedi…" at bounding box center [662, 580] width 1325 height 349
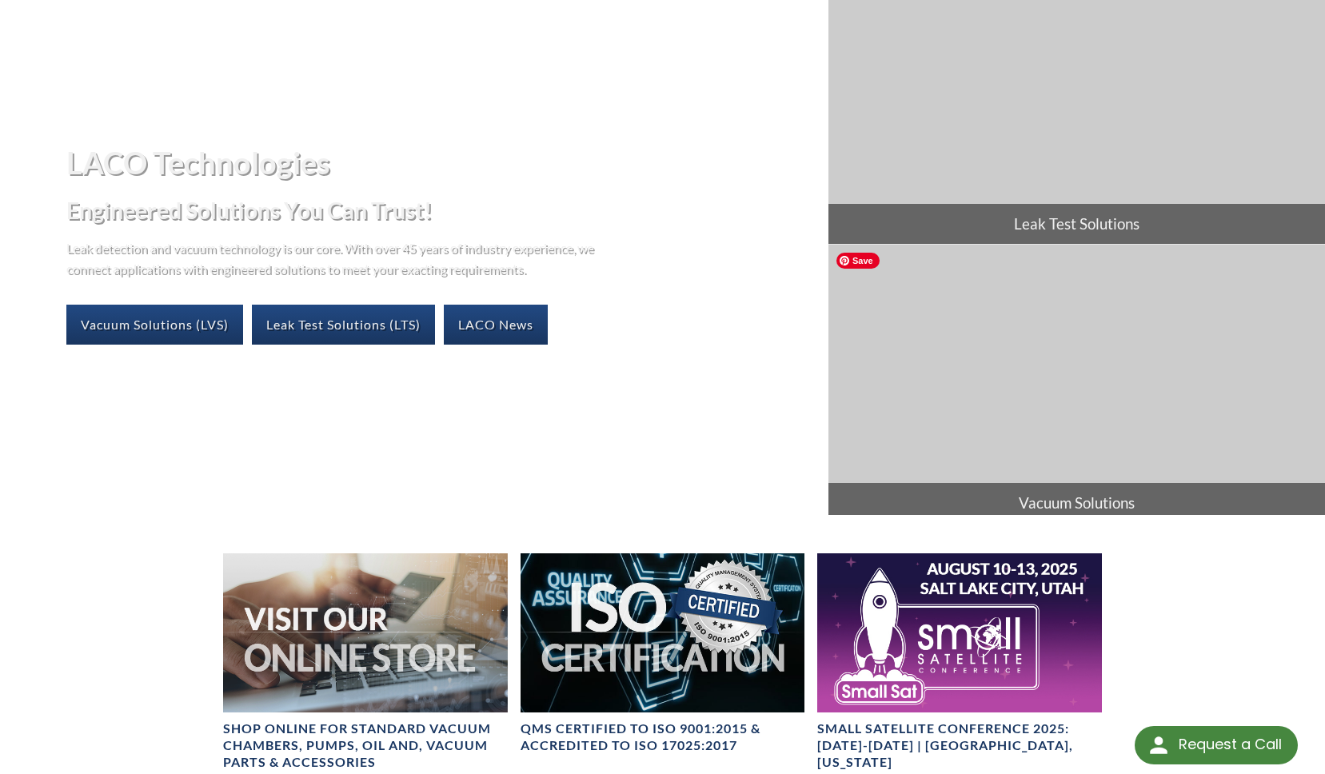
scroll to position [0, 0]
